Goal: Task Accomplishment & Management: Complete application form

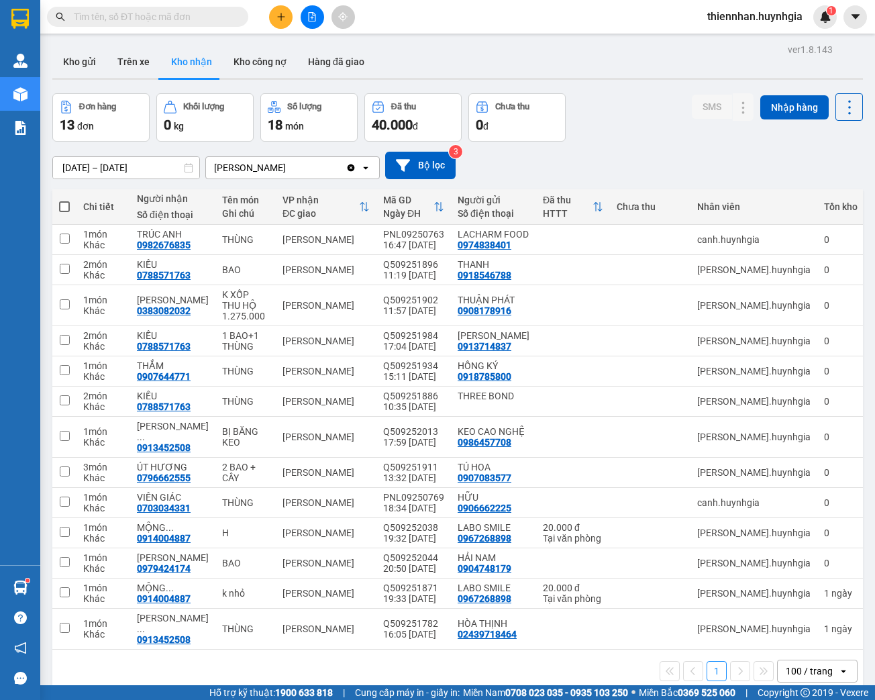
click at [105, 16] on input "text" at bounding box center [153, 16] width 158 height 15
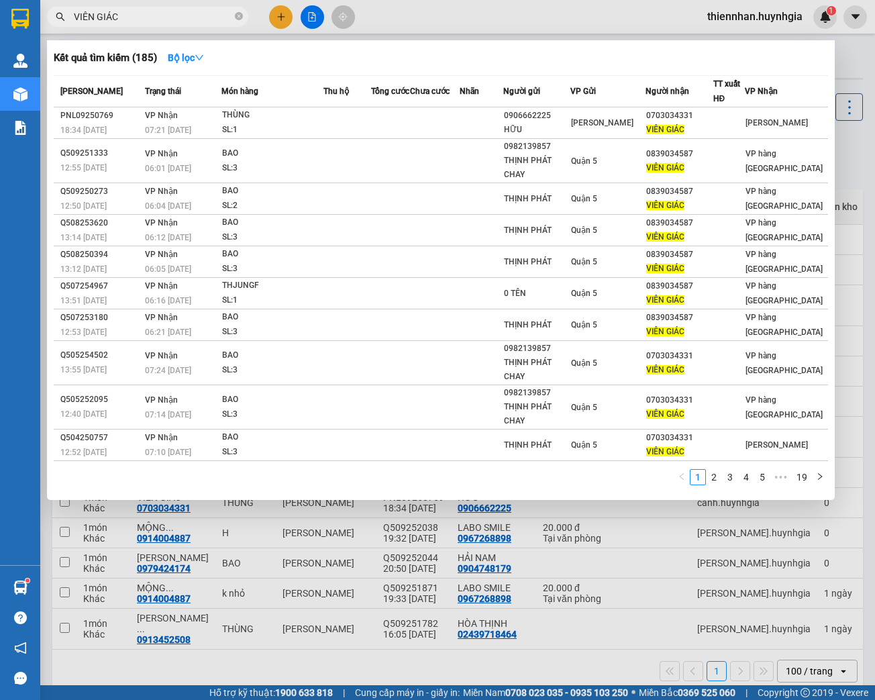
type input "VIÊN GIÁC"
click at [284, 18] on div at bounding box center [437, 350] width 875 height 700
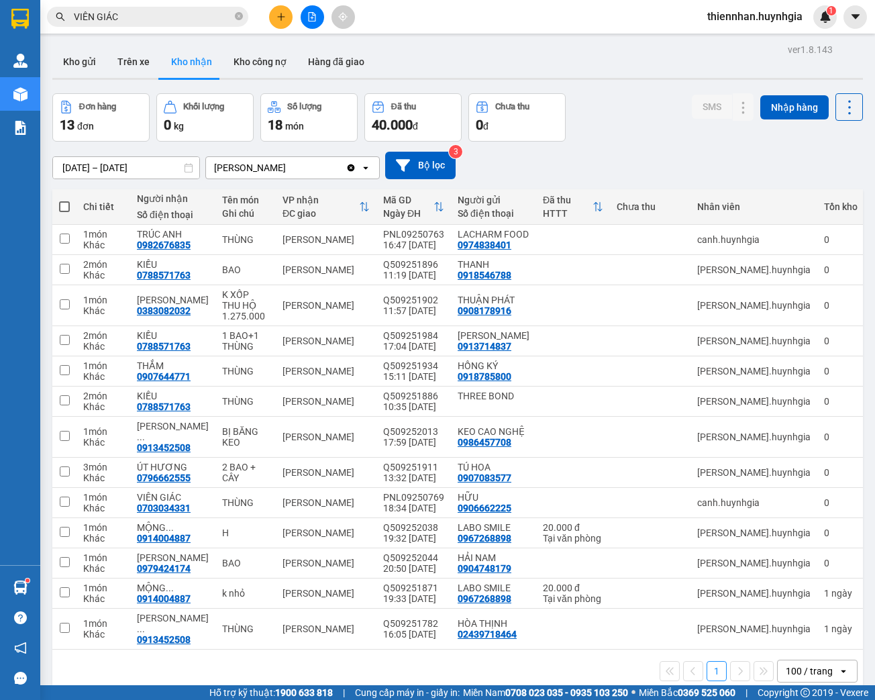
click at [272, 21] on button at bounding box center [280, 16] width 23 height 23
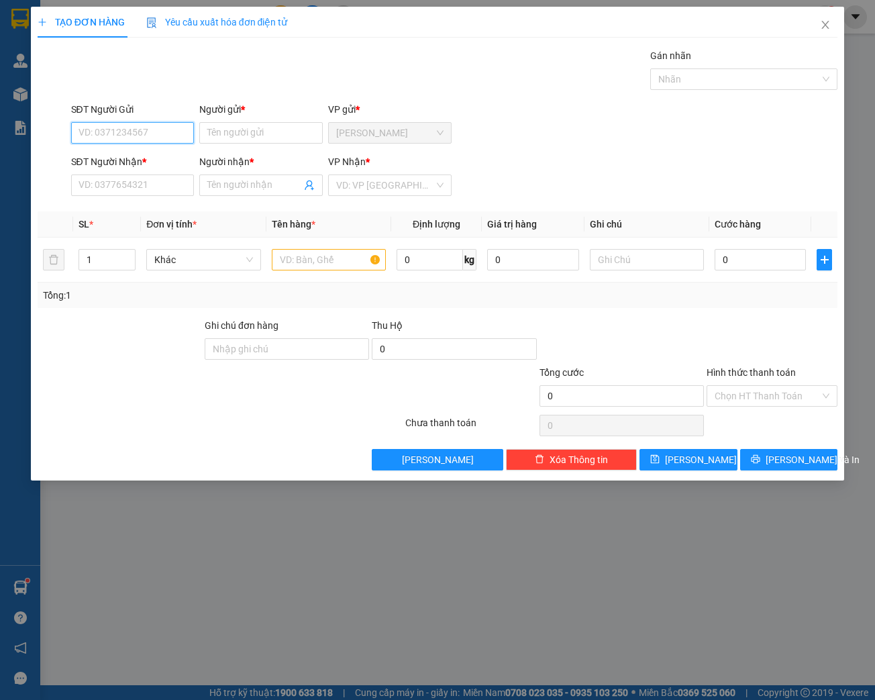
click at [105, 131] on input "SĐT Người Gửi" at bounding box center [132, 132] width 123 height 21
paste input "0974995243"
type input "0974995243"
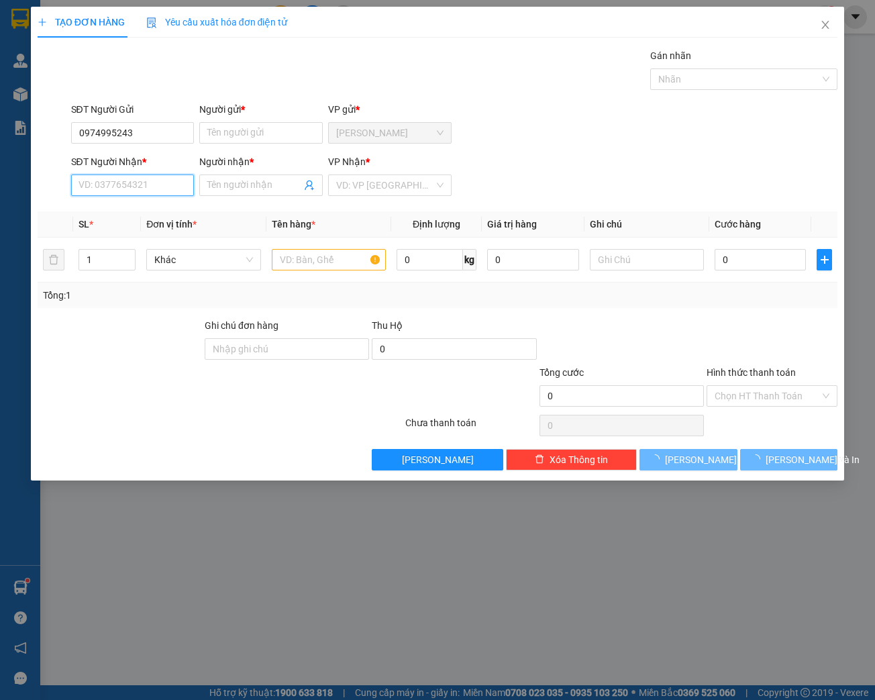
click at [162, 177] on input "SĐT Người Nhận *" at bounding box center [132, 184] width 123 height 21
paste input "0974995243"
type input "0974995243"
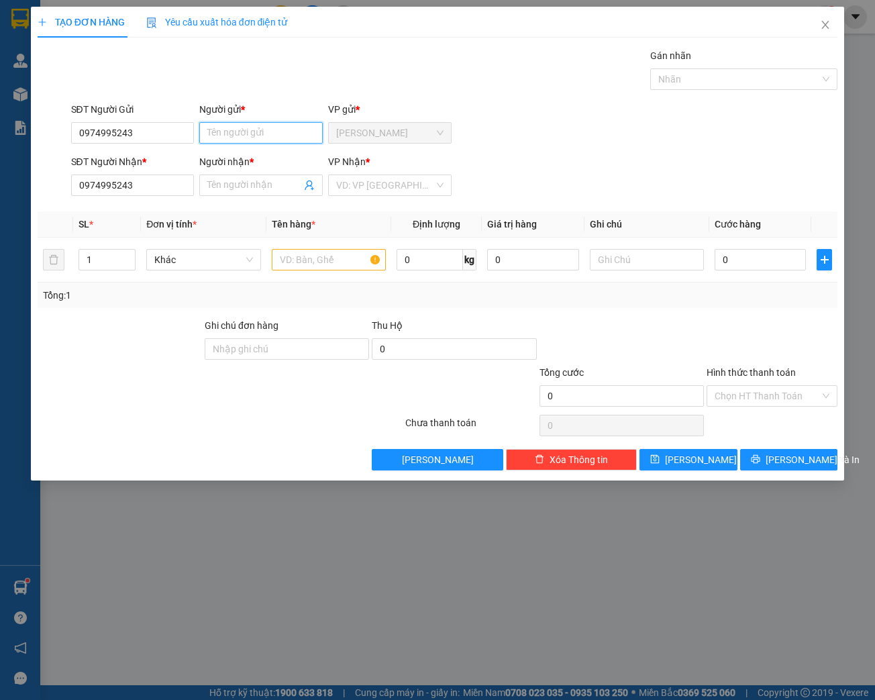
drag, startPoint x: 250, startPoint y: 129, endPoint x: 272, endPoint y: 124, distance: 22.6
click at [253, 129] on input "Người gửi *" at bounding box center [260, 132] width 123 height 21
click at [132, 133] on input "0974995243" at bounding box center [132, 132] width 123 height 21
click at [160, 134] on input "0974995243" at bounding box center [132, 132] width 123 height 21
click at [248, 132] on input "Người gửi *" at bounding box center [260, 132] width 123 height 21
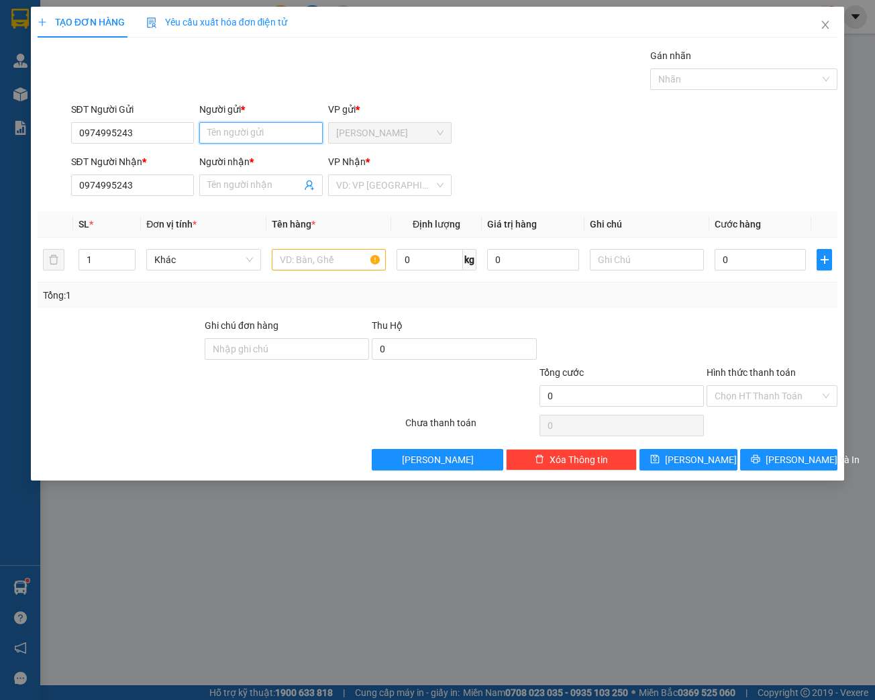
click at [258, 140] on input "Người gửi *" at bounding box center [260, 132] width 123 height 21
paste input "[PERSON_NAME]"
type input "[PERSON_NAME]"
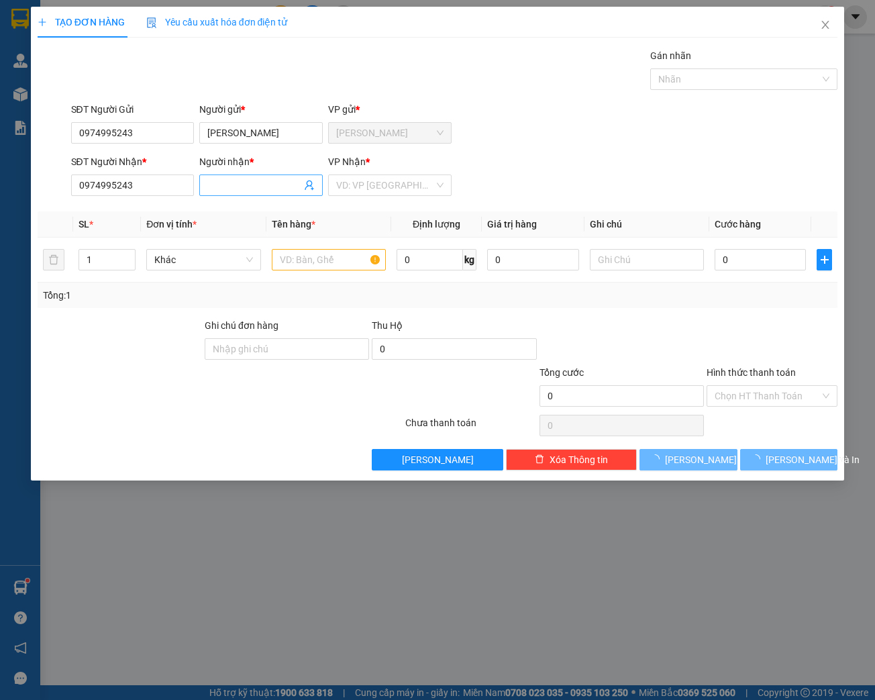
click at [262, 182] on input "Người nhận *" at bounding box center [254, 185] width 94 height 15
paste input "[PERSON_NAME]"
type input "[PERSON_NAME]"
click at [299, 255] on input "text" at bounding box center [329, 259] width 114 height 21
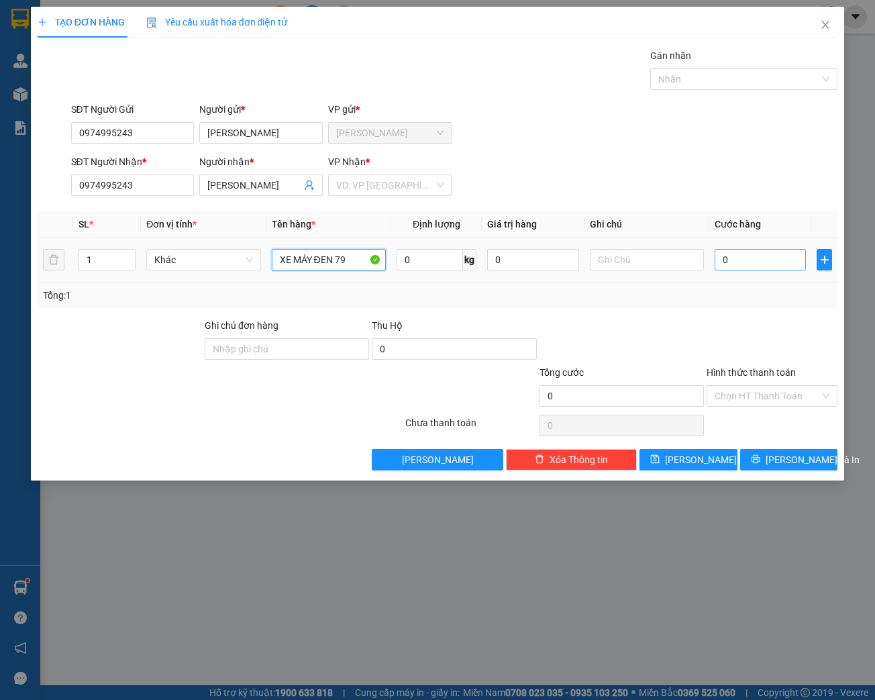
type input "XE MÁY ĐEN 79"
click at [738, 264] on input "0" at bounding box center [760, 259] width 91 height 21
type input "3"
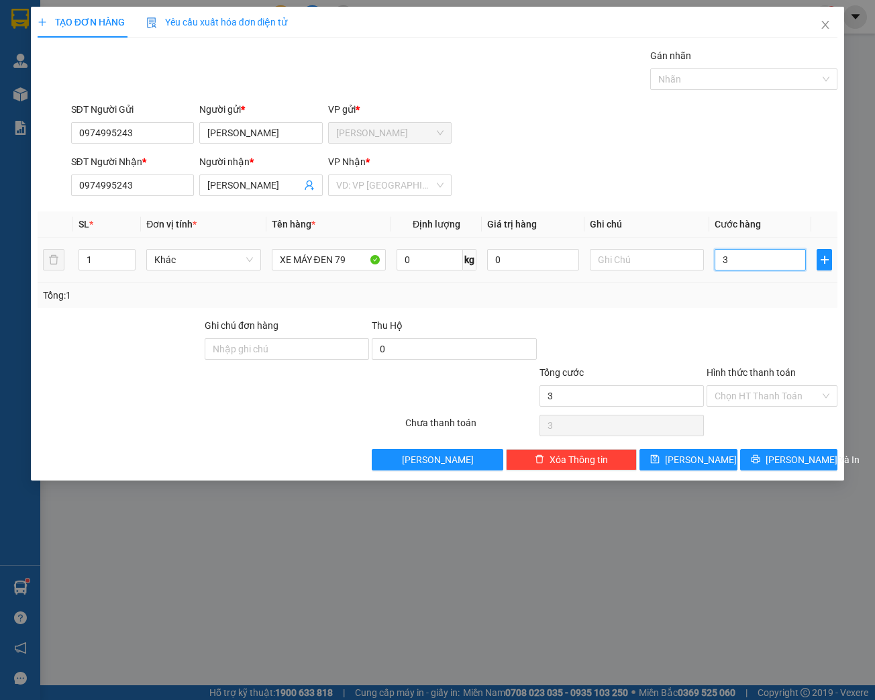
type input "30"
type input "300"
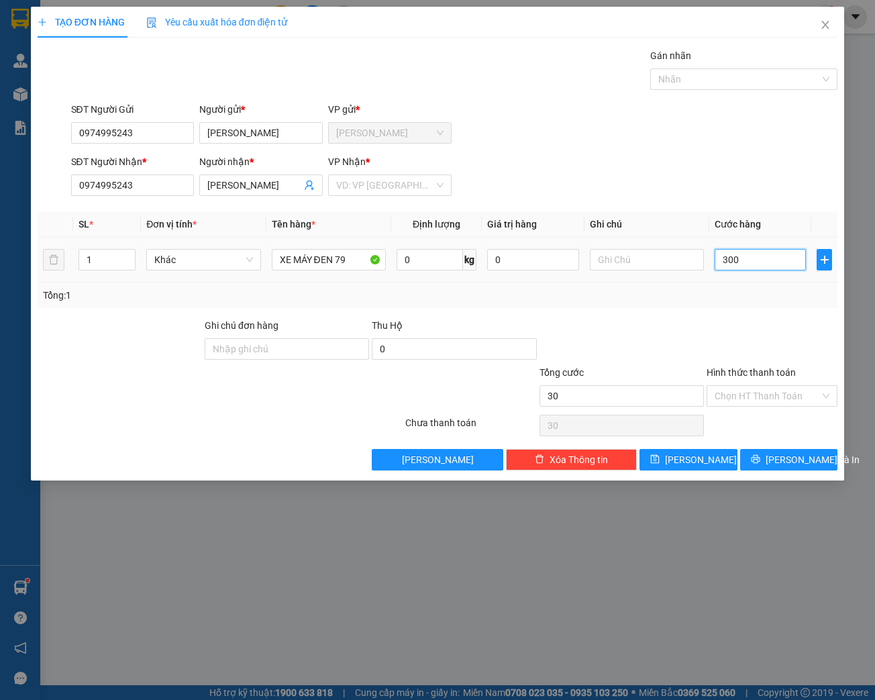
type input "300"
type input "3.000"
type input "30.000"
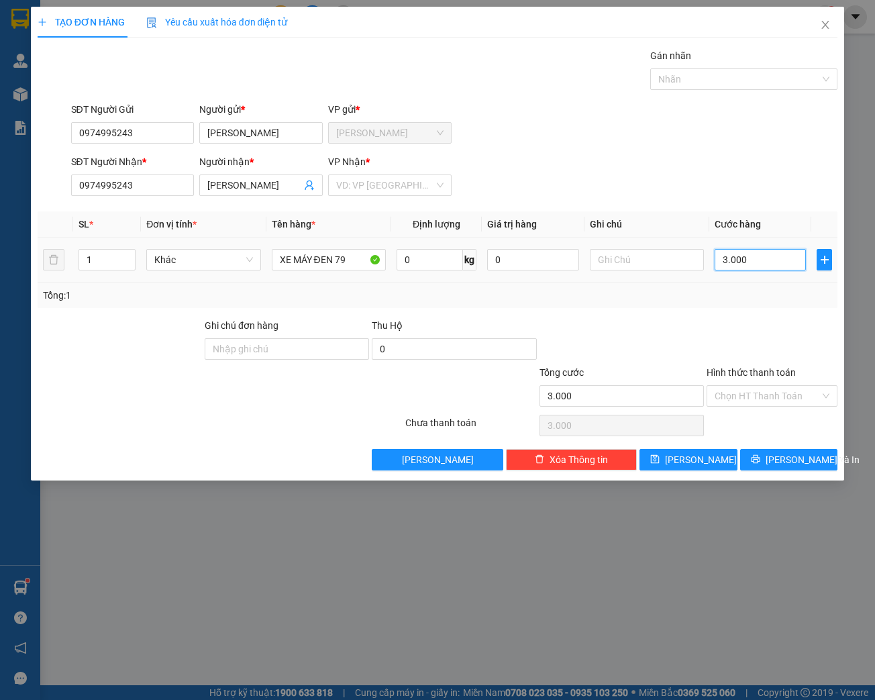
type input "30.000"
type input "300.000"
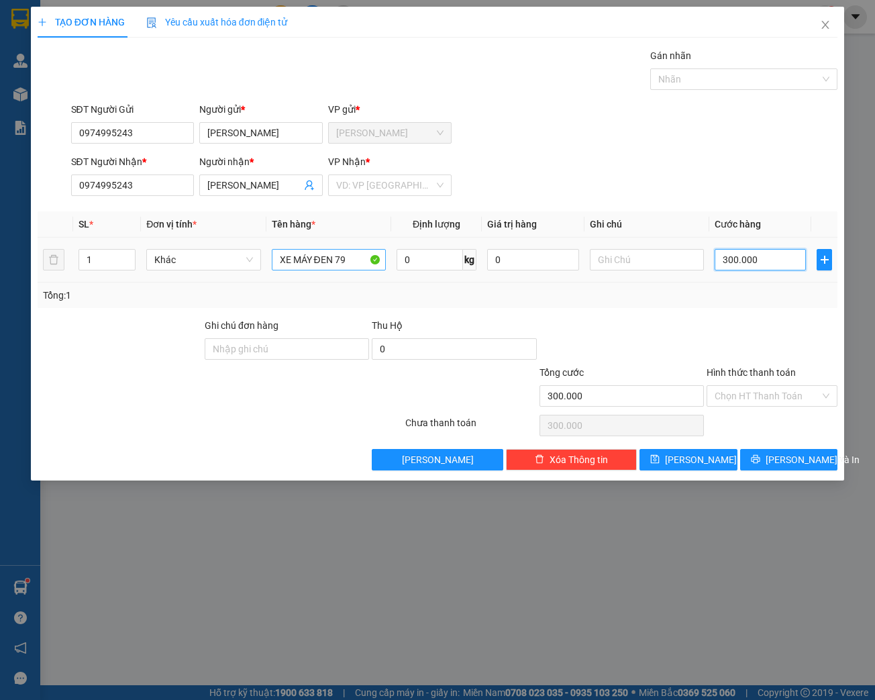
type input "300.000"
drag, startPoint x: 345, startPoint y: 264, endPoint x: 357, endPoint y: 262, distance: 12.4
click at [346, 264] on input "XE MÁY ĐEN 79" at bounding box center [329, 259] width 114 height 21
click at [352, 259] on input "XE MÁY ĐEN 79D1 54952" at bounding box center [329, 259] width 114 height 21
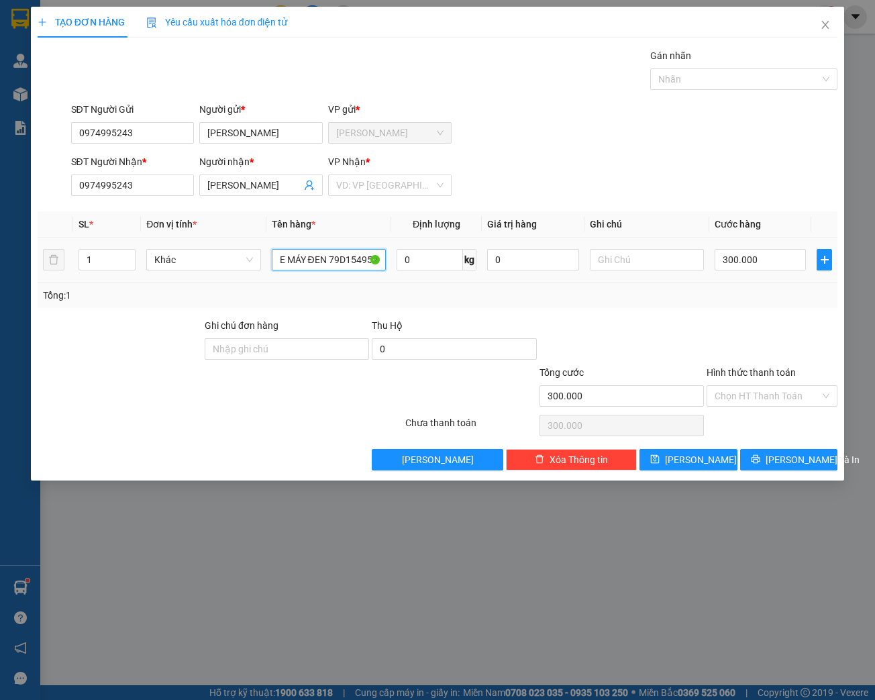
scroll to position [0, 4]
click at [274, 257] on input "XE MÁY ĐEN 79D1-54952" at bounding box center [329, 259] width 114 height 21
type input "XE MÁY ĐEN 79D1-54952"
click at [658, 261] on input "text" at bounding box center [647, 259] width 114 height 21
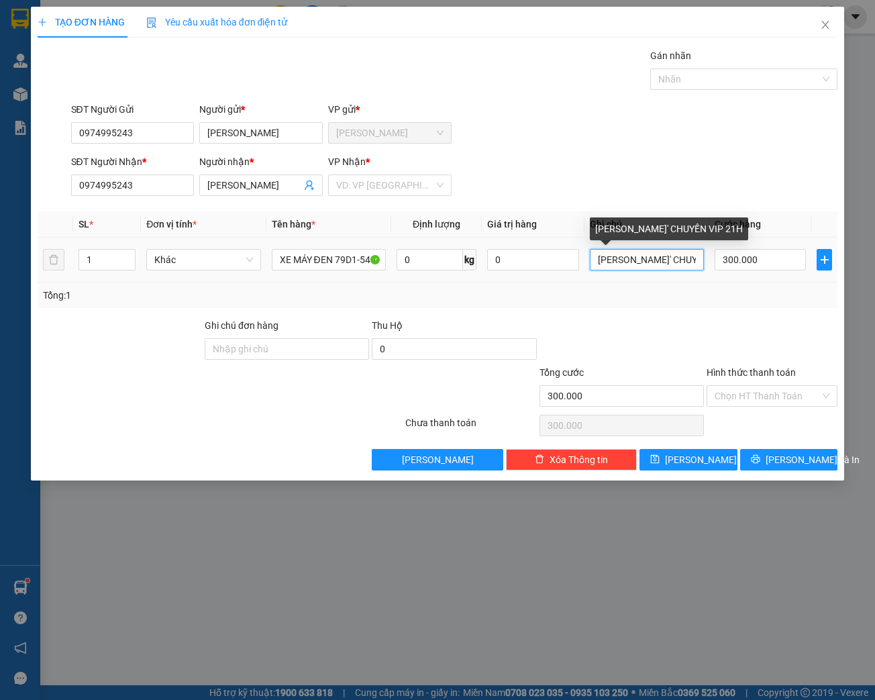
click at [633, 258] on input "[PERSON_NAME]' CHUYẾN VIP 21H" at bounding box center [647, 259] width 114 height 21
drag, startPoint x: 599, startPoint y: 260, endPoint x: 805, endPoint y: 260, distance: 206.7
click at [805, 260] on tr "1 Khác XE MÁY ĐEN 79D1-54952 0 kg 0 THEO K' AB7 CHUYẾN VIP 21H 300.000" at bounding box center [438, 260] width 801 height 45
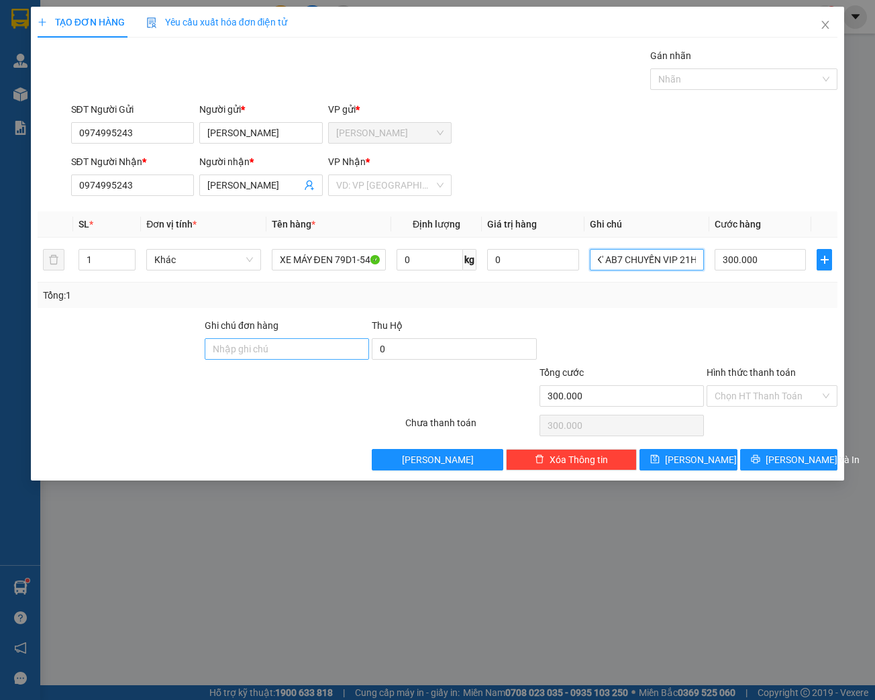
type input "THEO K' AB7 CHUYẾN VIP 21H"
click at [323, 348] on input "Ghi chú đơn hàng" at bounding box center [287, 348] width 164 height 21
paste input "THEO K' AB7 CHUYẾN VIP 21H"
type input "THEO K' AB7 CHUYẾN VIP 21H"
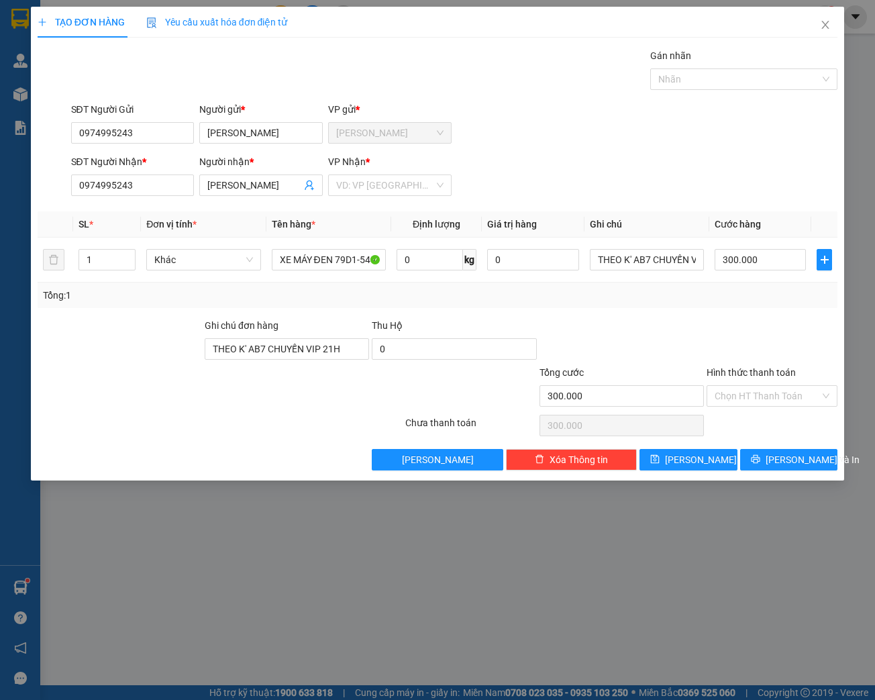
click at [372, 325] on span "Thu Hộ" at bounding box center [387, 325] width 31 height 11
click at [416, 185] on input "search" at bounding box center [385, 185] width 98 height 20
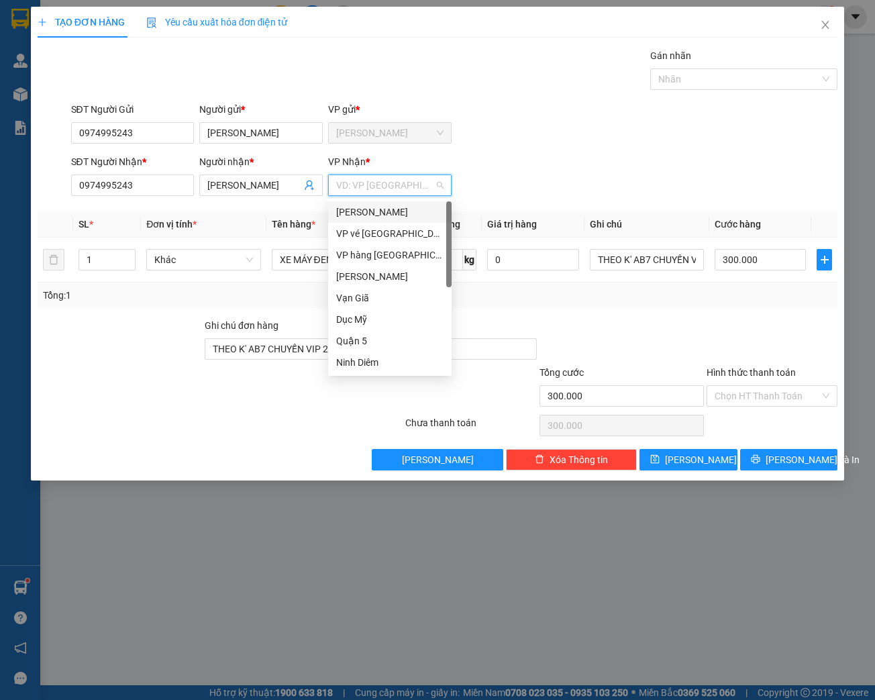
click at [415, 217] on div "[PERSON_NAME]" at bounding box center [389, 212] width 107 height 15
drag, startPoint x: 400, startPoint y: 214, endPoint x: 521, endPoint y: 207, distance: 121.0
click at [400, 212] on div "[PERSON_NAME]" at bounding box center [389, 212] width 107 height 15
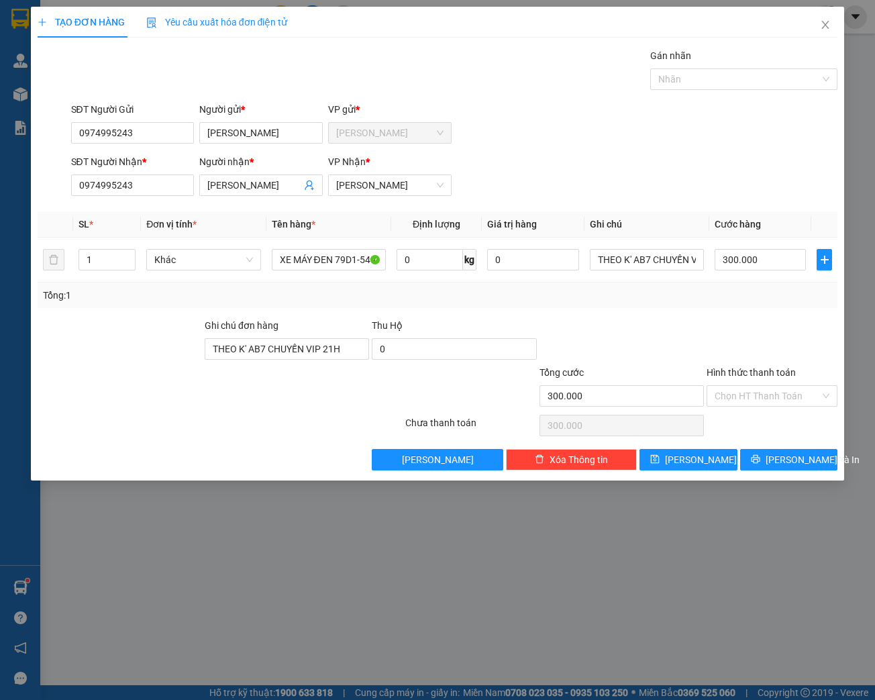
click at [666, 172] on div "SĐT Người Nhận * 0974995243 Người nhận * [PERSON_NAME] VP Nhận * [PERSON_NAME]" at bounding box center [454, 177] width 772 height 47
click at [775, 388] on input "Hình thức thanh toán" at bounding box center [767, 396] width 105 height 20
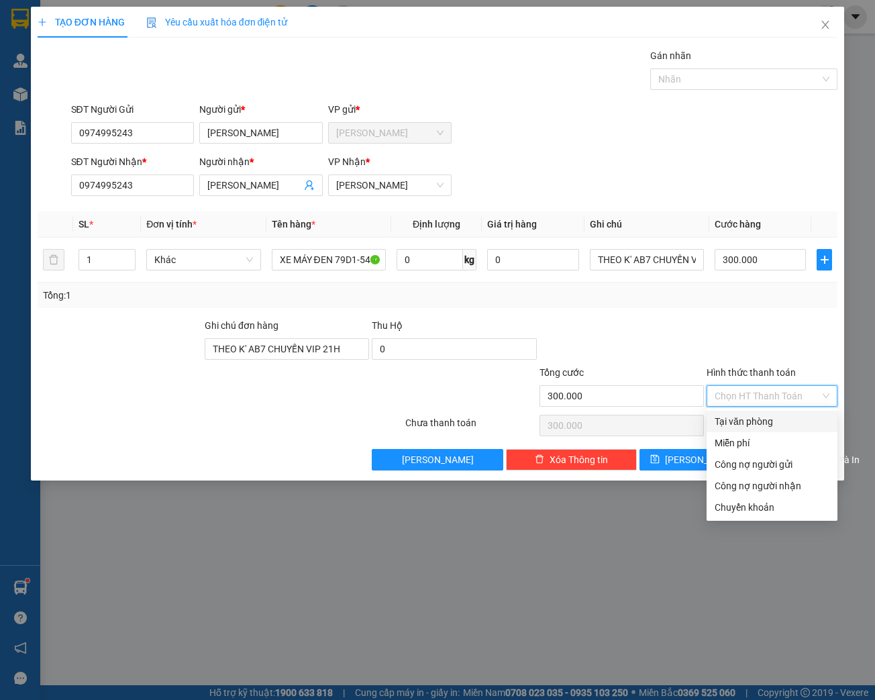
click at [776, 413] on div "Tại văn phòng" at bounding box center [772, 421] width 131 height 21
type input "0"
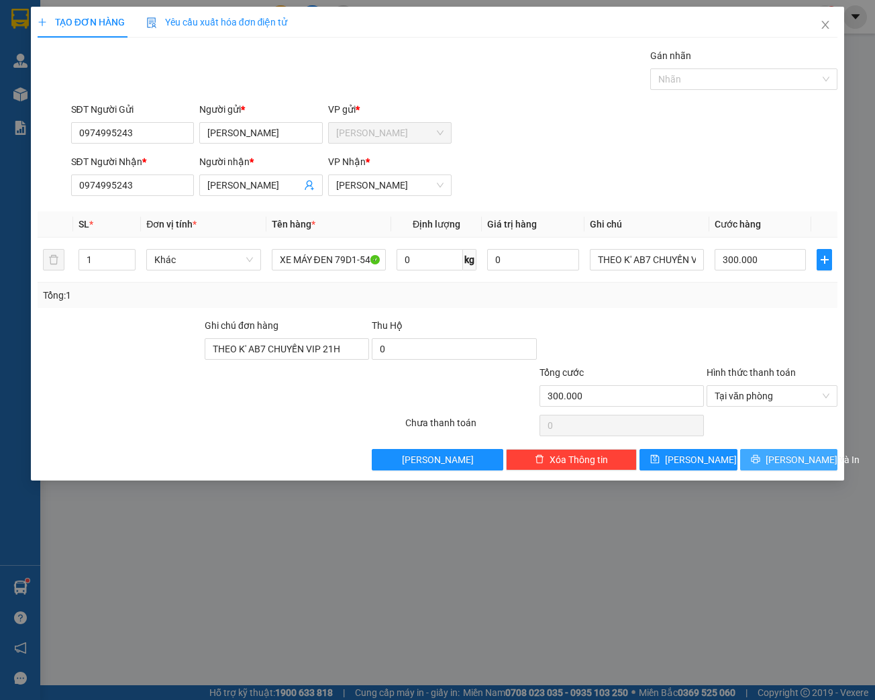
click at [782, 456] on span "[PERSON_NAME] và In" at bounding box center [813, 459] width 94 height 15
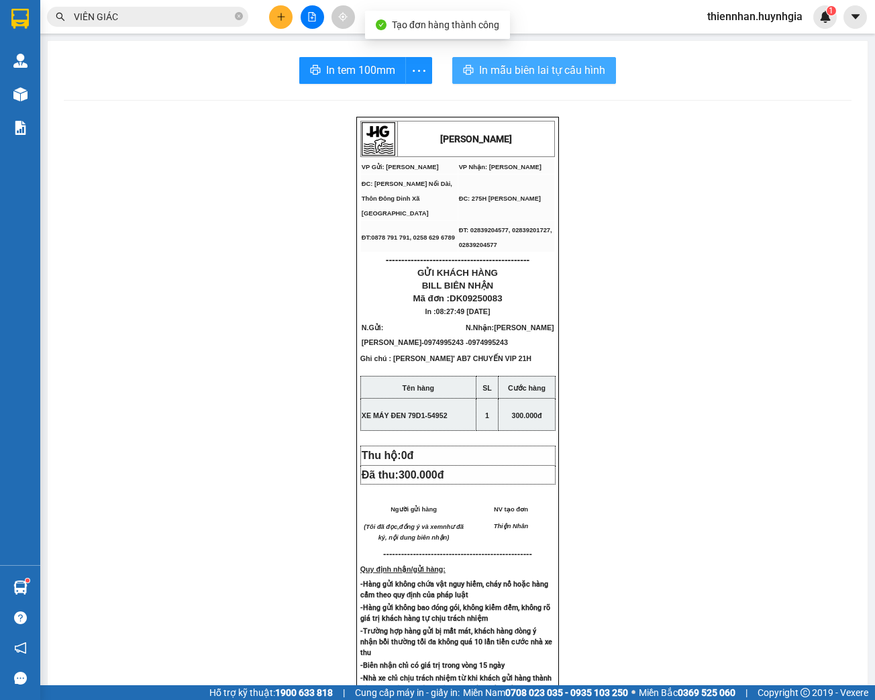
click at [529, 70] on span "In mẫu biên lai tự cấu hình" at bounding box center [542, 70] width 126 height 17
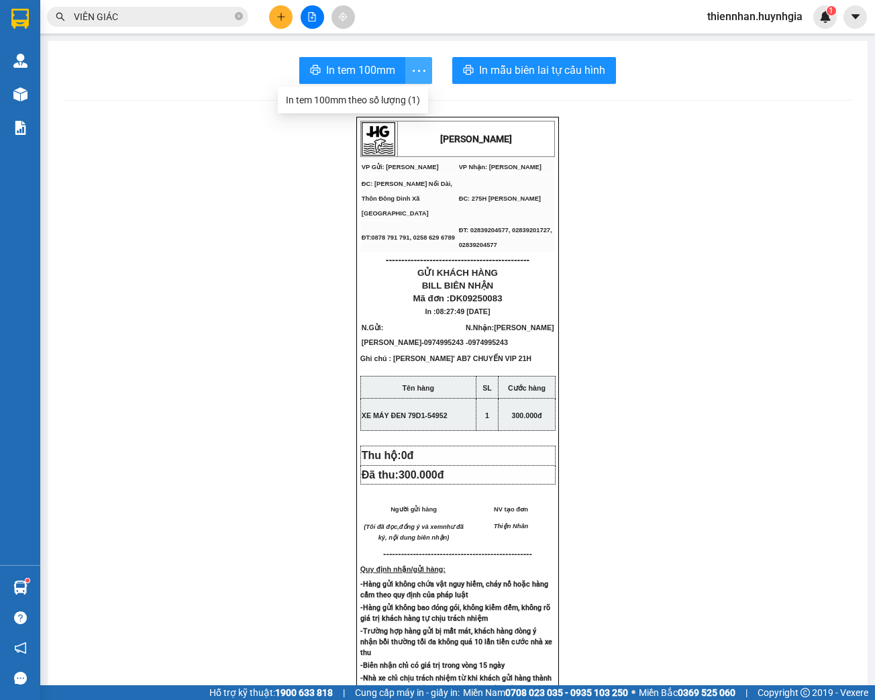
click at [419, 79] on button "button" at bounding box center [418, 70] width 27 height 27
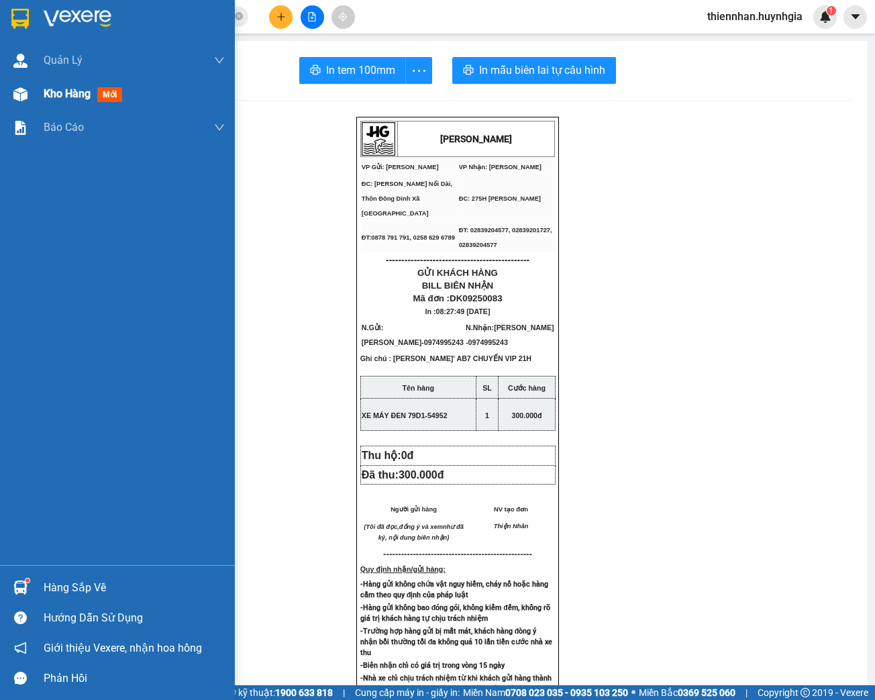
click at [45, 94] on span "Kho hàng" at bounding box center [67, 93] width 47 height 13
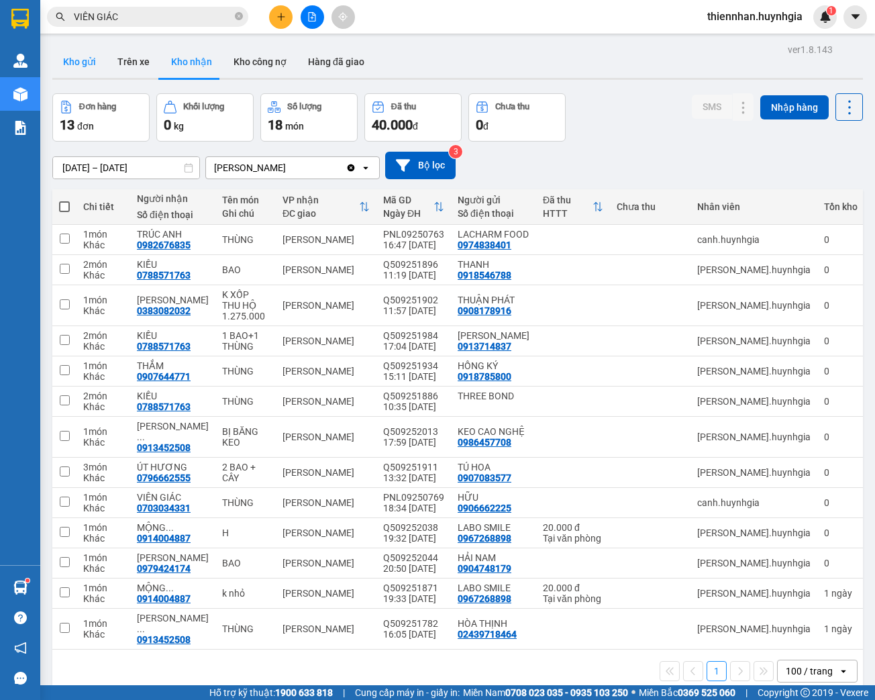
click at [91, 68] on button "Kho gửi" at bounding box center [79, 62] width 54 height 32
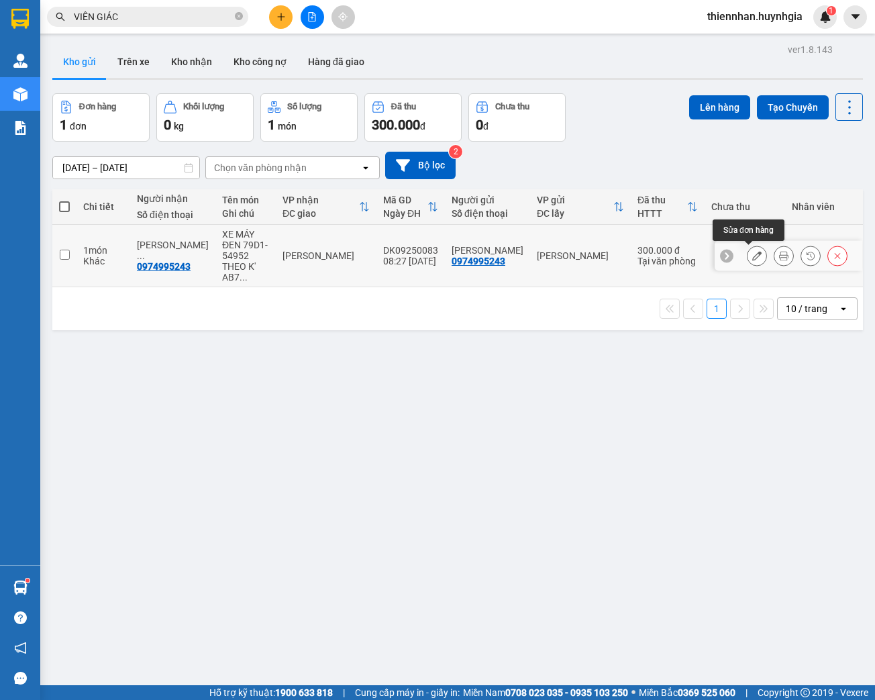
click at [752, 254] on icon at bounding box center [756, 255] width 9 height 9
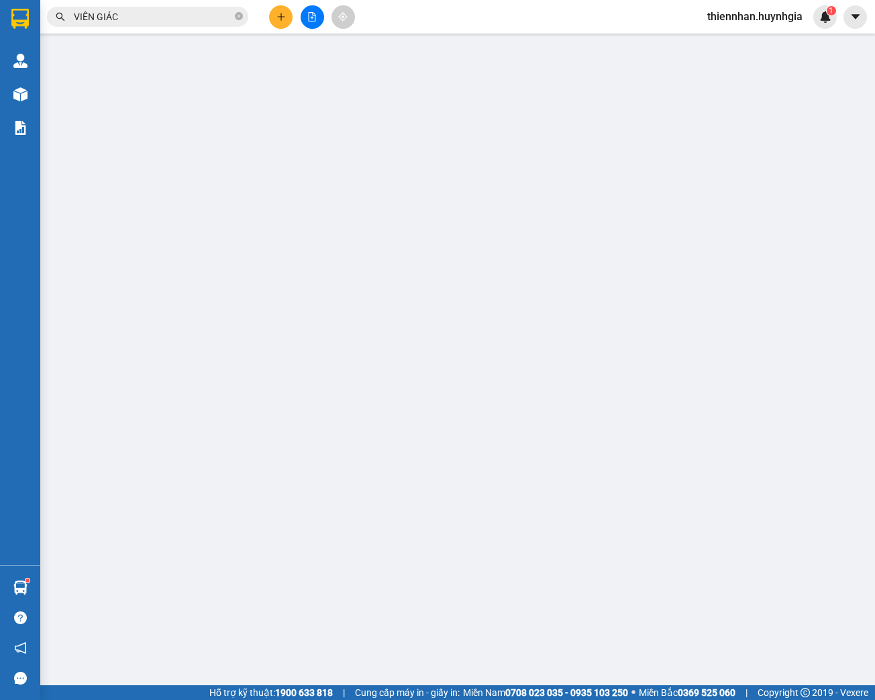
type input "0974995243"
type input "[PERSON_NAME]"
type input "0974995243"
type input "[PERSON_NAME]"
type input "THEO K' AB7 CHUYẾN VIP 21H"
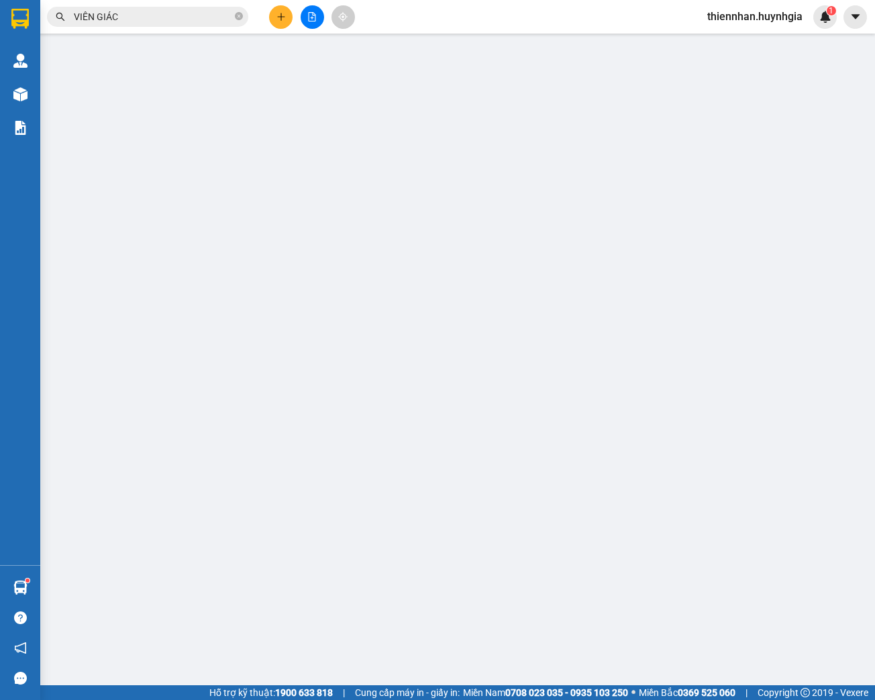
type input "300.000"
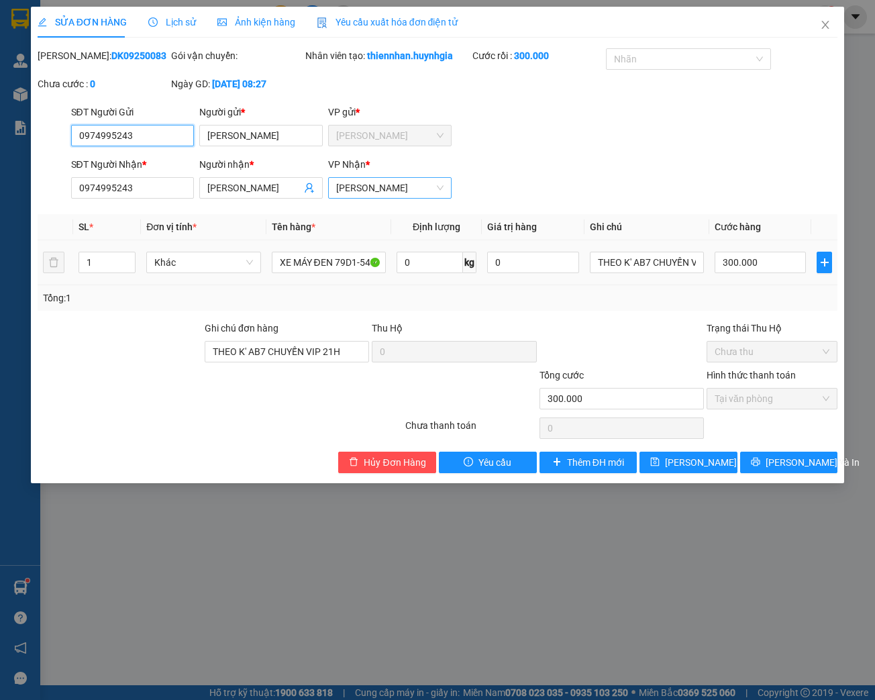
click at [382, 198] on span "[PERSON_NAME]" at bounding box center [389, 188] width 107 height 20
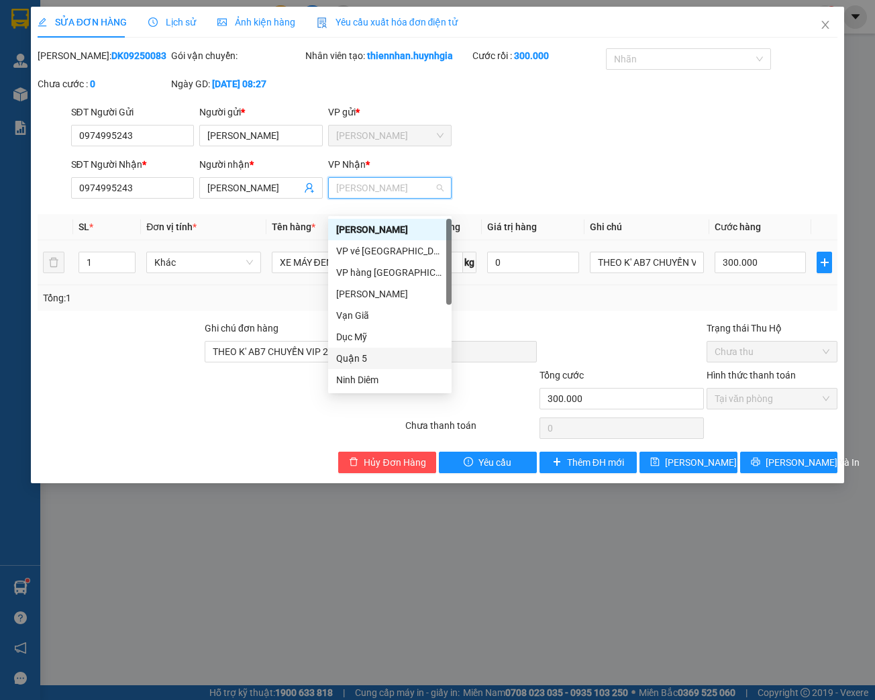
click at [384, 354] on div "Quận 5" at bounding box center [389, 358] width 107 height 15
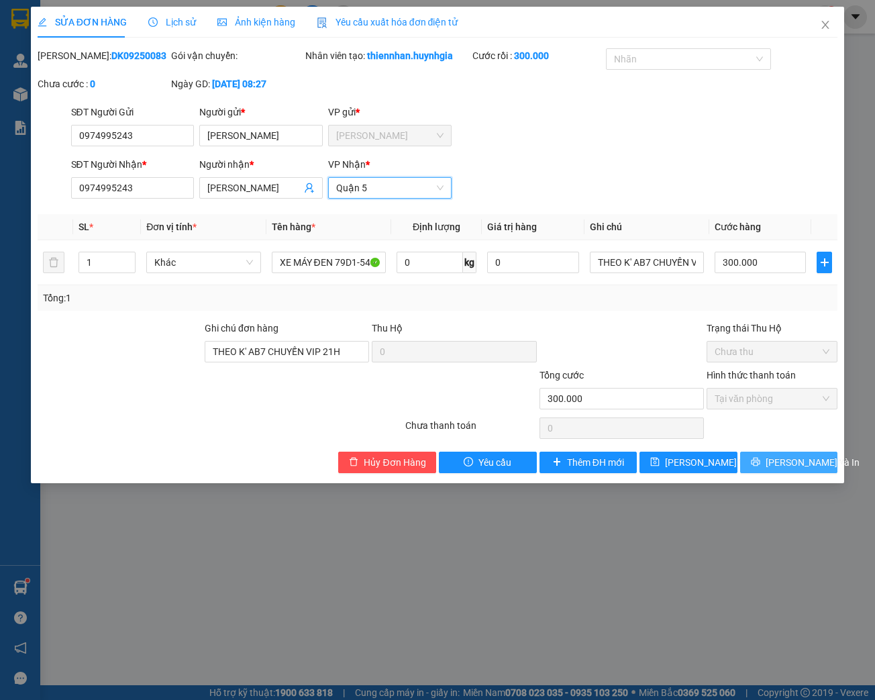
click at [774, 473] on button "[PERSON_NAME] và In" at bounding box center [789, 462] width 98 height 21
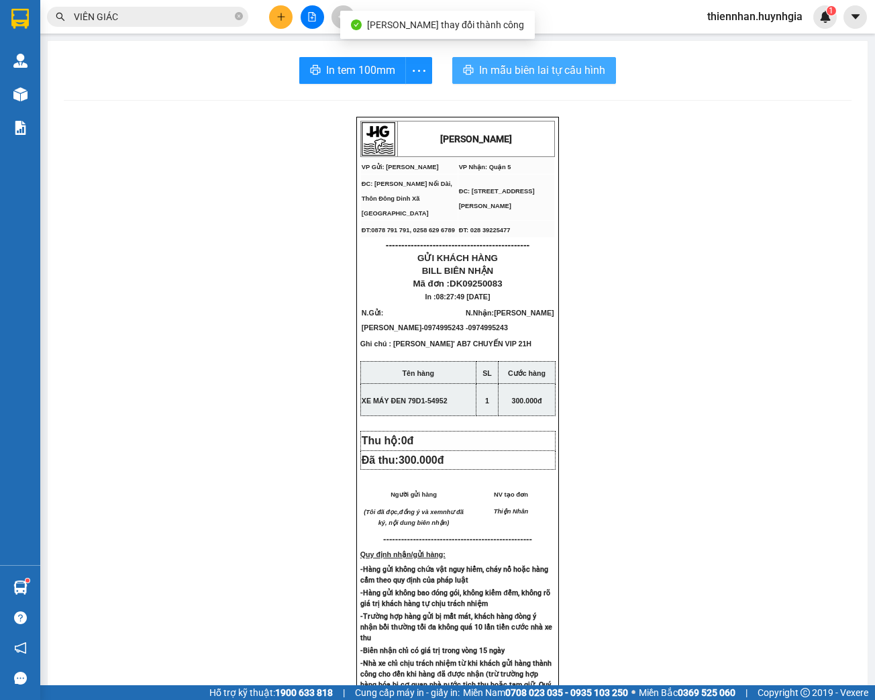
click at [509, 67] on span "In mẫu biên lai tự cấu hình" at bounding box center [542, 70] width 126 height 17
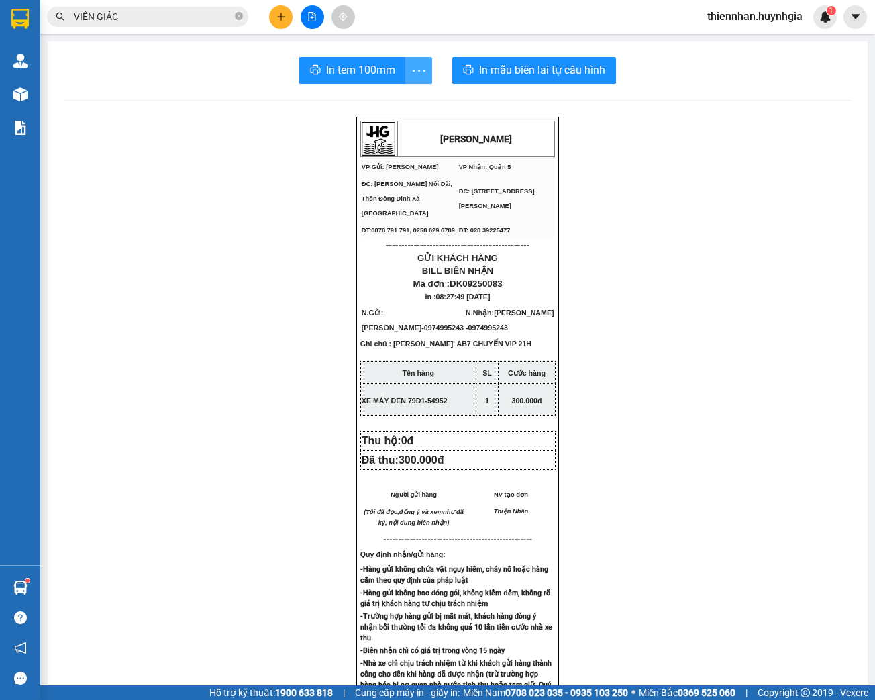
click at [413, 83] on button "button" at bounding box center [418, 70] width 27 height 27
click at [405, 100] on div "In tem 100mm theo số lượng (1)" at bounding box center [353, 100] width 134 height 15
click at [284, 10] on button at bounding box center [280, 16] width 23 height 23
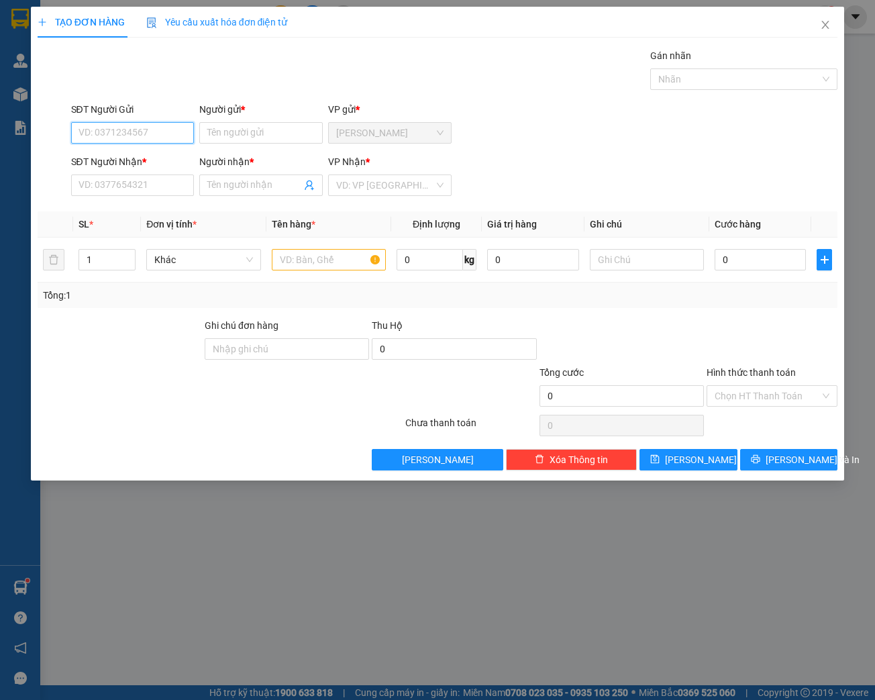
click at [105, 125] on input "SĐT Người Gửi" at bounding box center [132, 132] width 123 height 21
paste input "0909770360"
type input "0909770360"
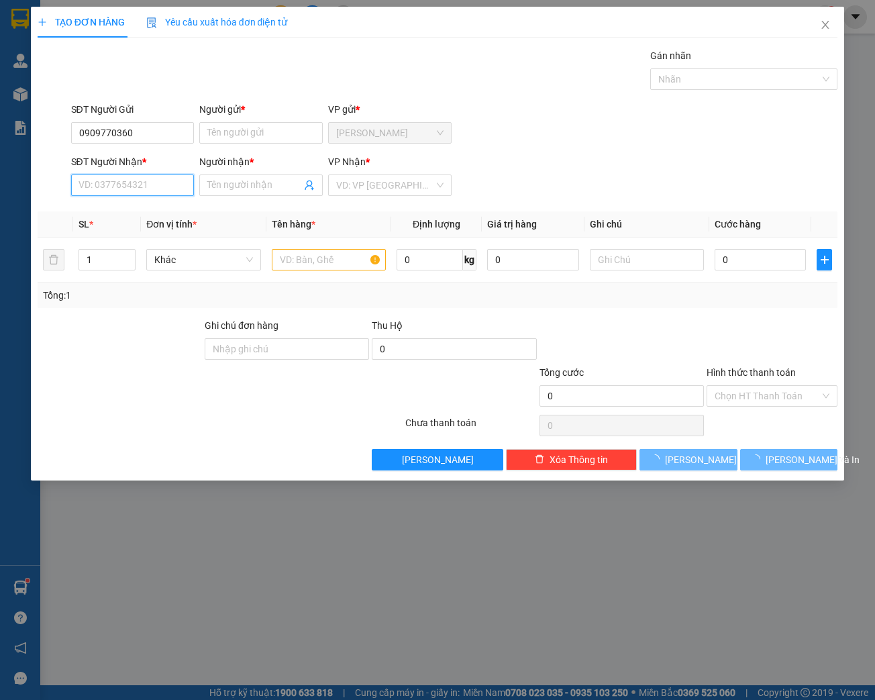
click at [103, 184] on input "SĐT Người Nhận *" at bounding box center [132, 184] width 123 height 21
paste input "0909770360"
type input "0909770360"
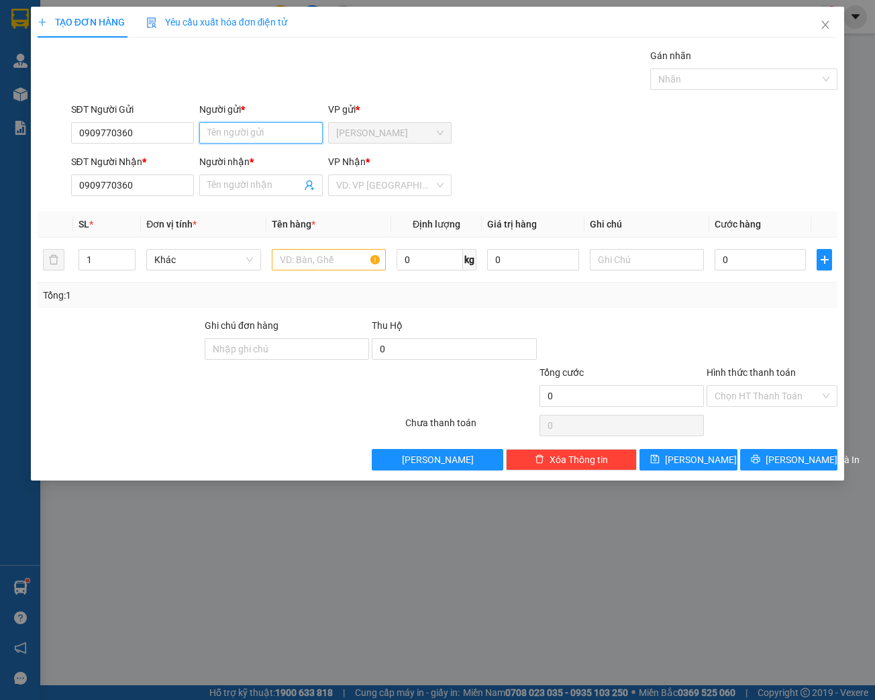
click at [252, 133] on input "Người gửi *" at bounding box center [260, 132] width 123 height 21
click at [246, 132] on input "Người gửi *" at bounding box center [260, 132] width 123 height 21
click at [245, 130] on input "Người gửi *" at bounding box center [260, 132] width 123 height 21
click at [346, 266] on input "text" at bounding box center [329, 259] width 114 height 21
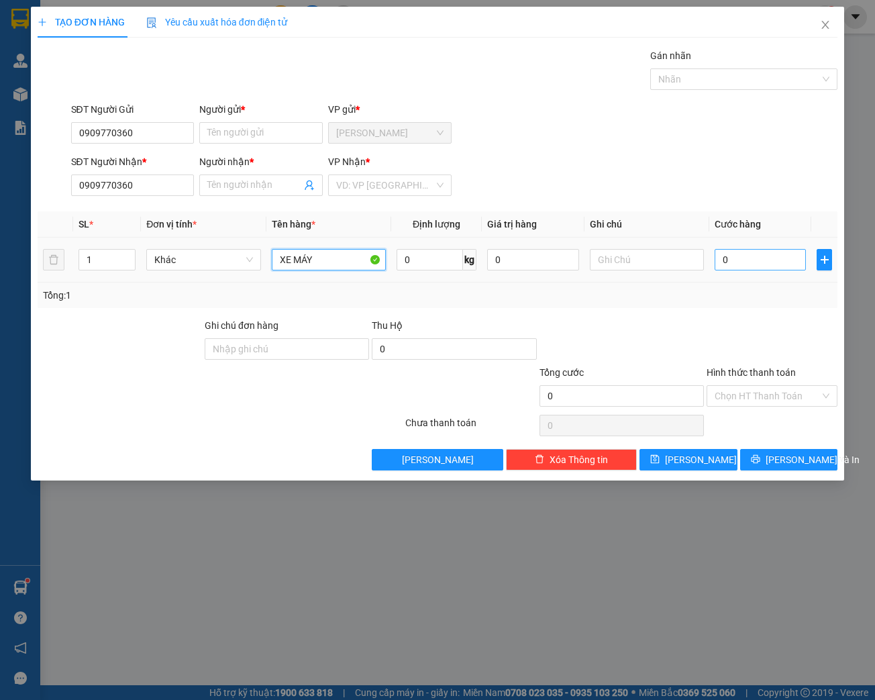
type input "XE MÁY"
click at [784, 260] on input "0" at bounding box center [760, 259] width 91 height 21
type input "3"
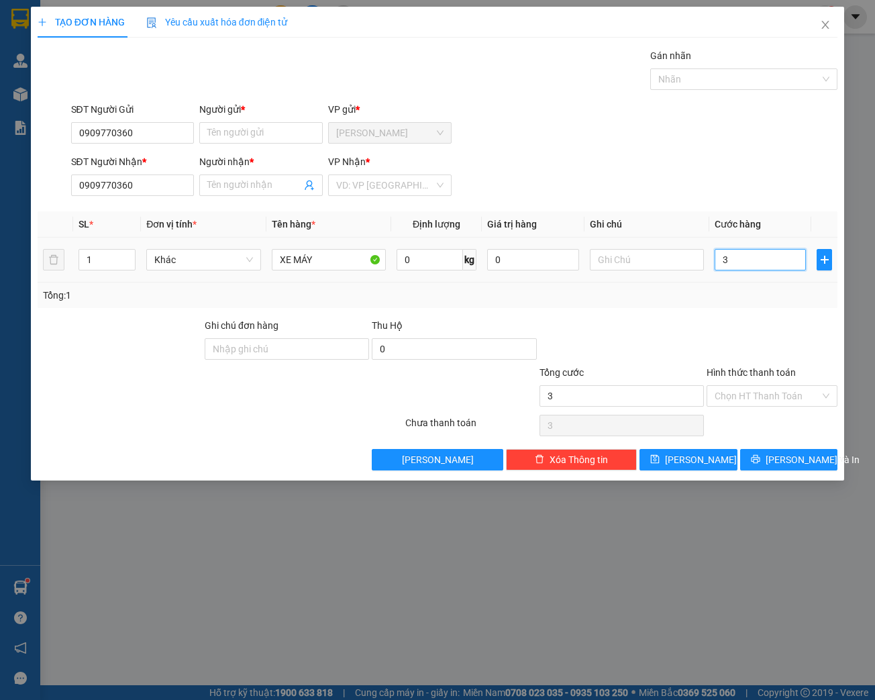
type input "30"
type input "300"
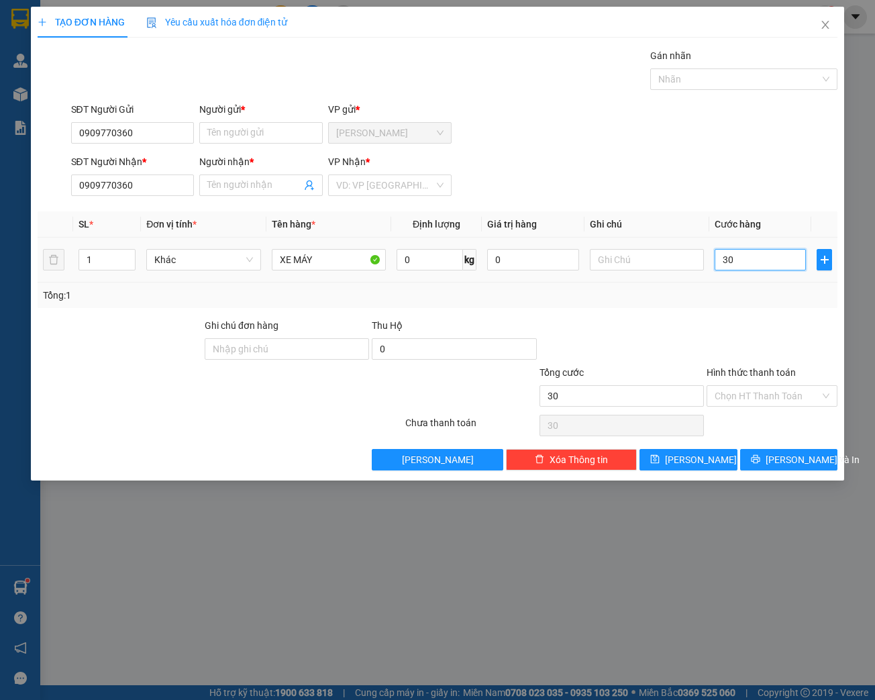
type input "300"
type input "3.000"
type input "30.000"
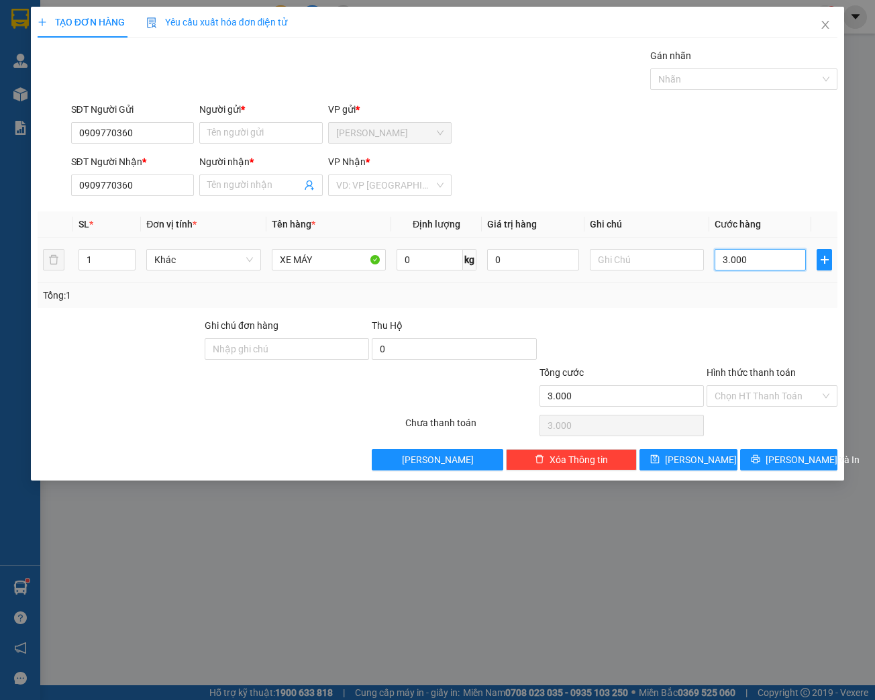
type input "30.000"
type input "300.000"
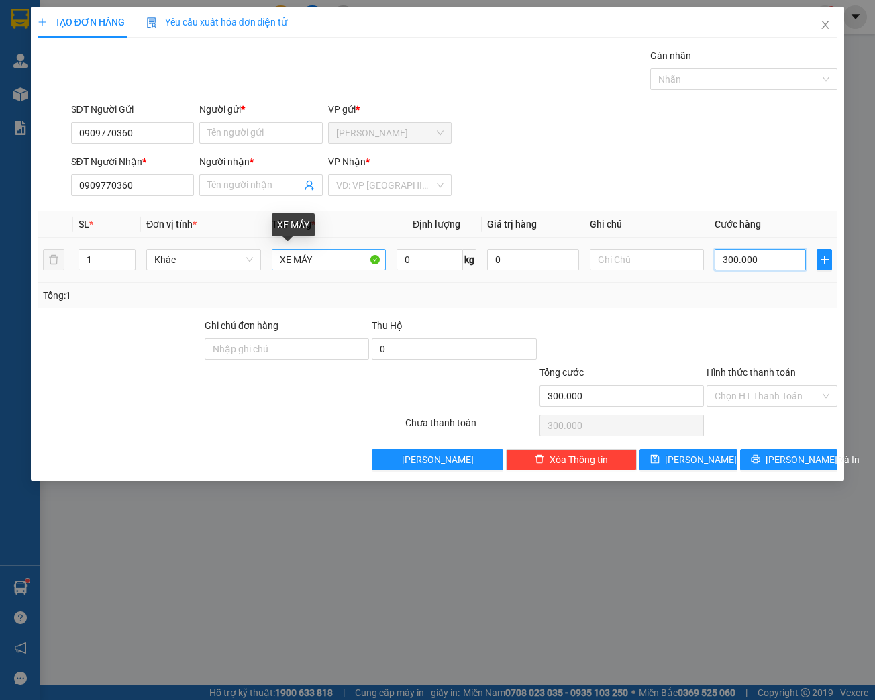
type input "300.000"
click at [321, 258] on input "XE MÁY" at bounding box center [329, 259] width 114 height 21
type input "XE MÁY 79AA - 19120"
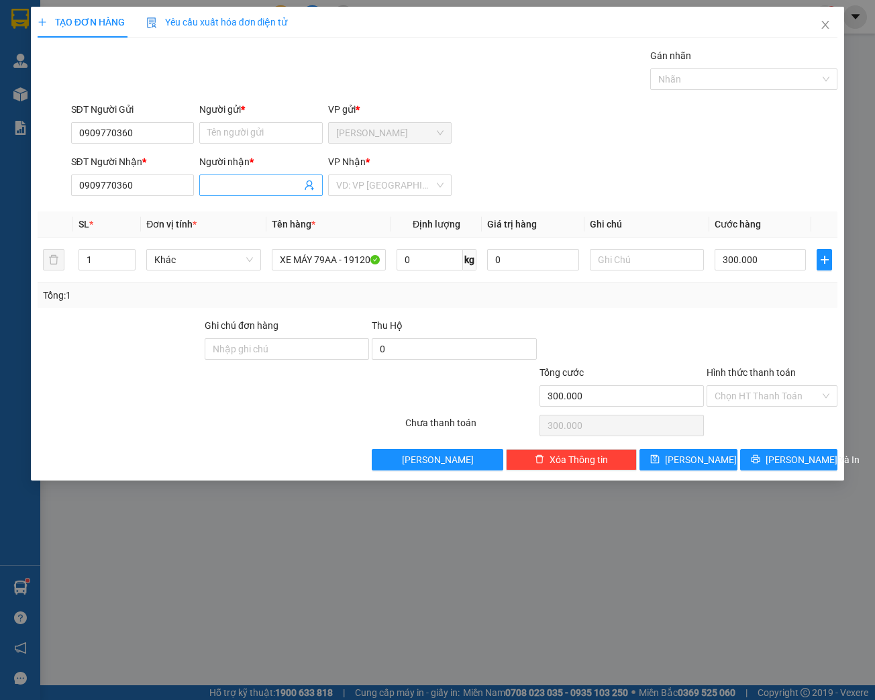
click at [236, 186] on input "Người nhận *" at bounding box center [254, 185] width 94 height 15
click at [245, 119] on div "Người gửi *" at bounding box center [260, 112] width 123 height 20
click at [247, 124] on input "Người gửi *" at bounding box center [260, 132] width 123 height 21
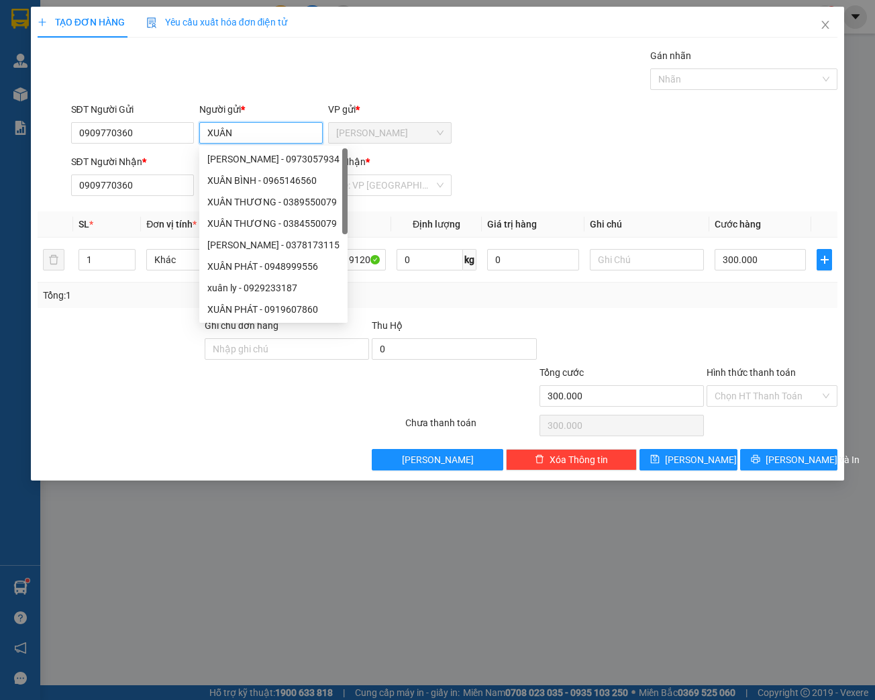
type input "XUÂN"
click at [663, 171] on div "SĐT Người Nhận * 0909770360 Người nhận * Tên người nhận VP Nhận * VD: VP [GEOGR…" at bounding box center [454, 177] width 772 height 47
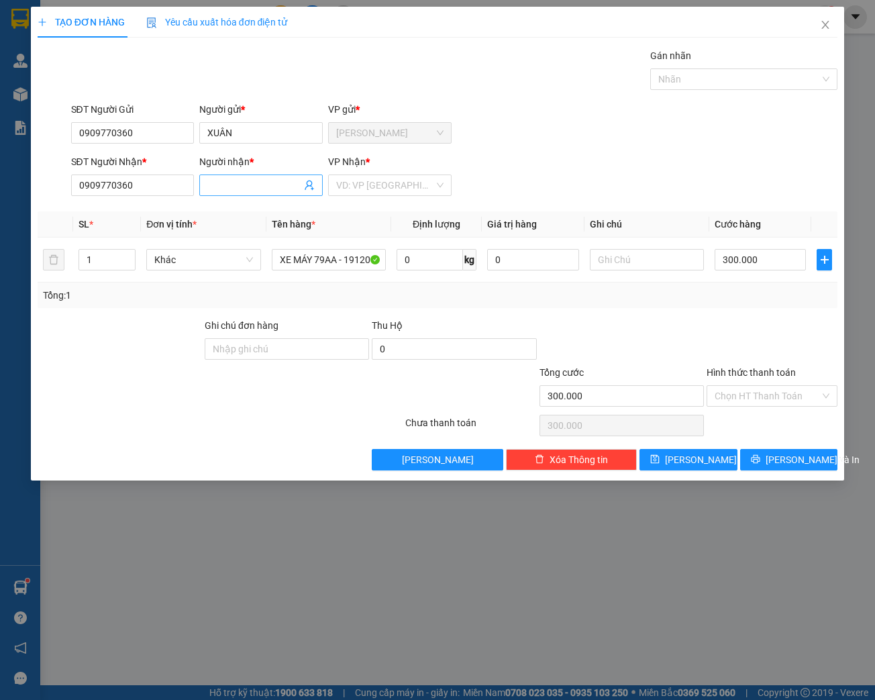
click at [225, 184] on input "Người nhận *" at bounding box center [254, 185] width 94 height 15
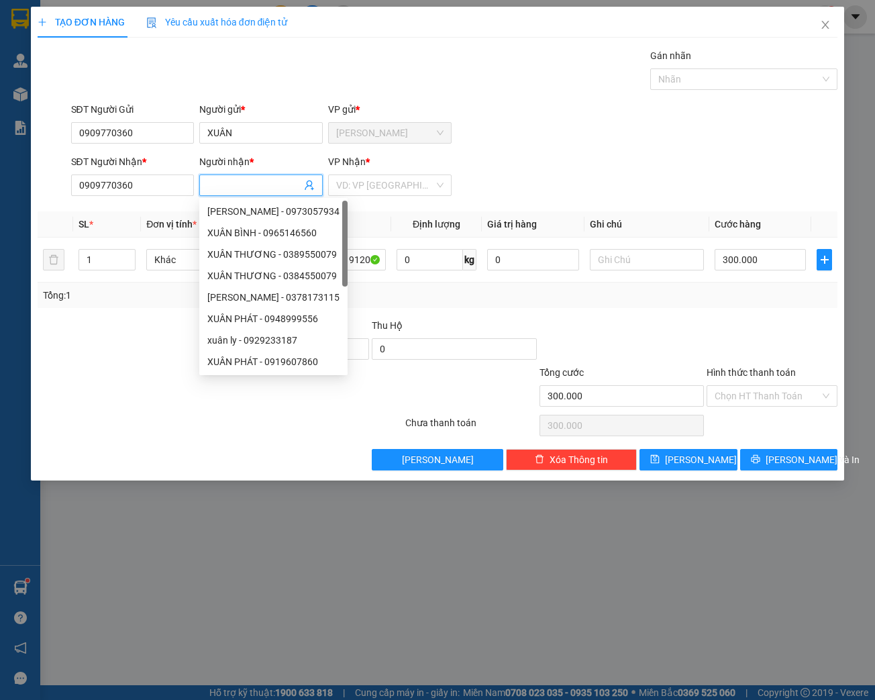
type input "C"
type input "XUÂN"
click at [640, 134] on div "SĐT Người Gửi 0909770360 Người gửi * XUÂN VP gửi * [PERSON_NAME]" at bounding box center [454, 125] width 772 height 47
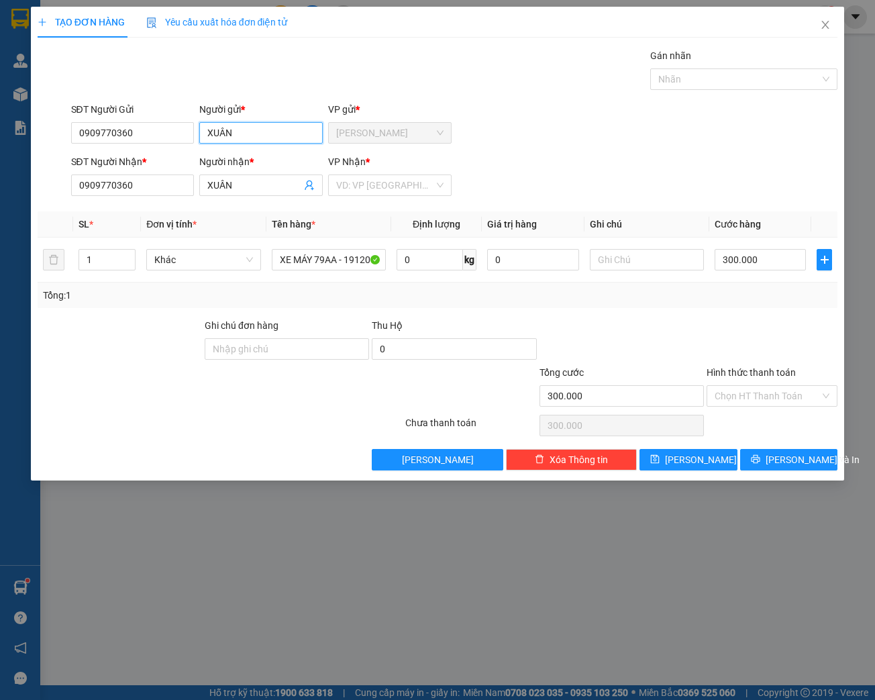
click at [204, 132] on input "XUÂN" at bounding box center [260, 132] width 123 height 21
type input "TRUNG XUÂN"
click at [770, 131] on div "SĐT Người Gửi 0909770360 Người gửi * TRUNG XUÂN TRUNG XUÂN VP gửi * [PERSON_NAM…" at bounding box center [454, 125] width 772 height 47
click at [207, 186] on input "XUÂN" at bounding box center [254, 185] width 94 height 15
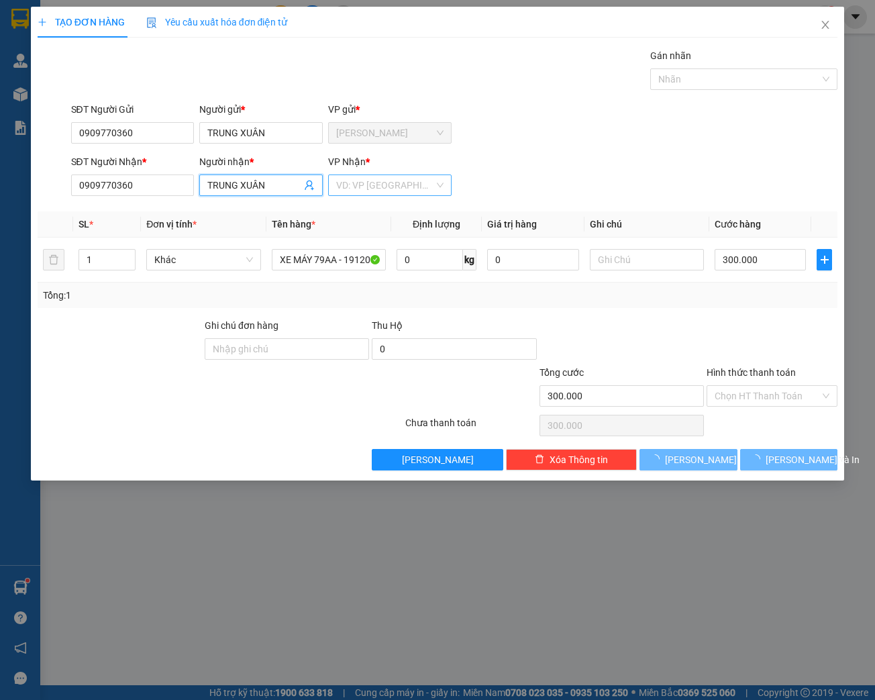
type input "TRUNG XUÂN"
click at [387, 185] on input "search" at bounding box center [385, 185] width 98 height 20
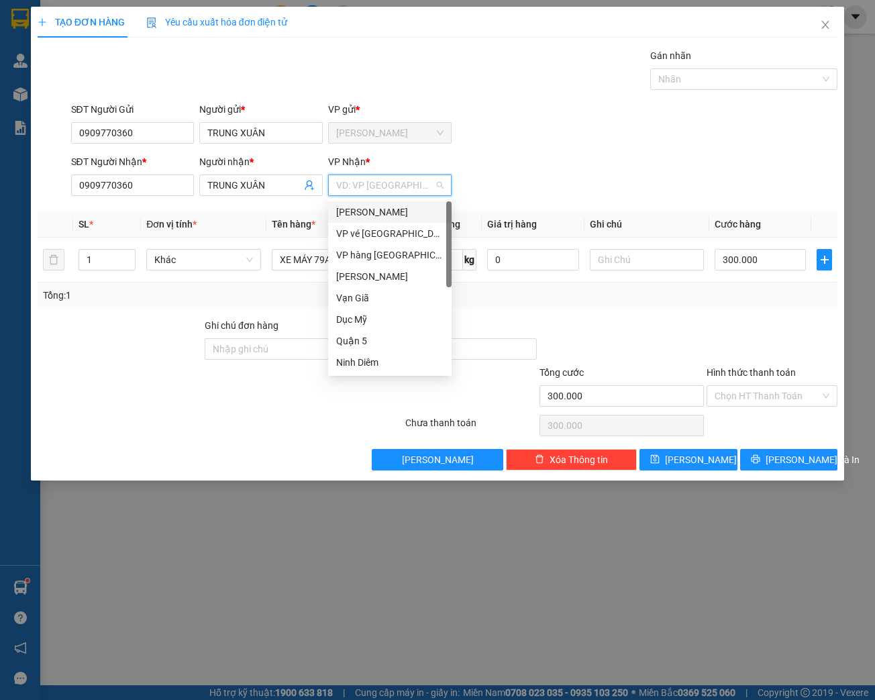
click at [401, 219] on div "[PERSON_NAME]" at bounding box center [389, 211] width 123 height 21
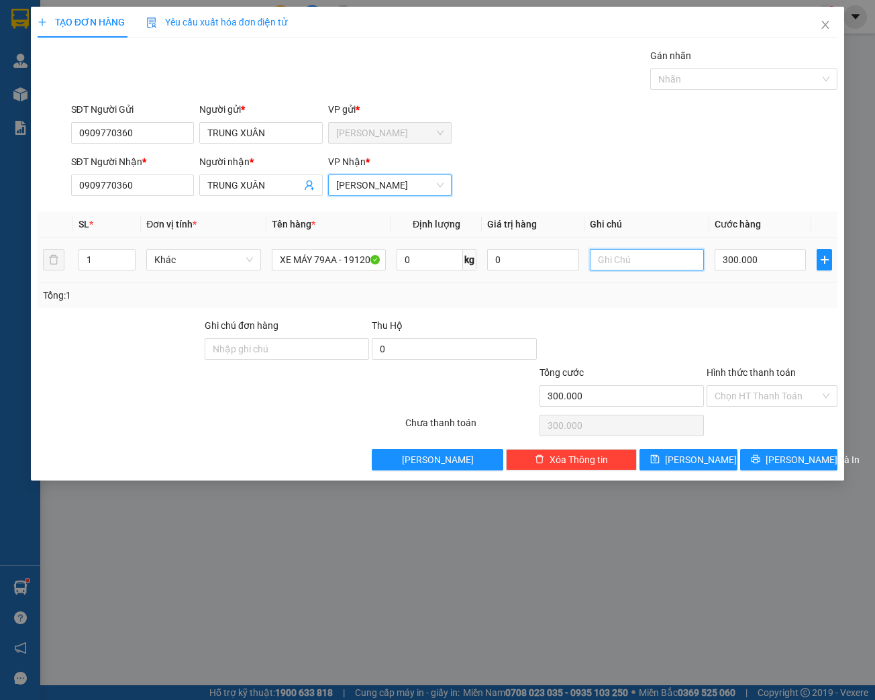
click at [623, 266] on input "text" at bounding box center [647, 259] width 114 height 21
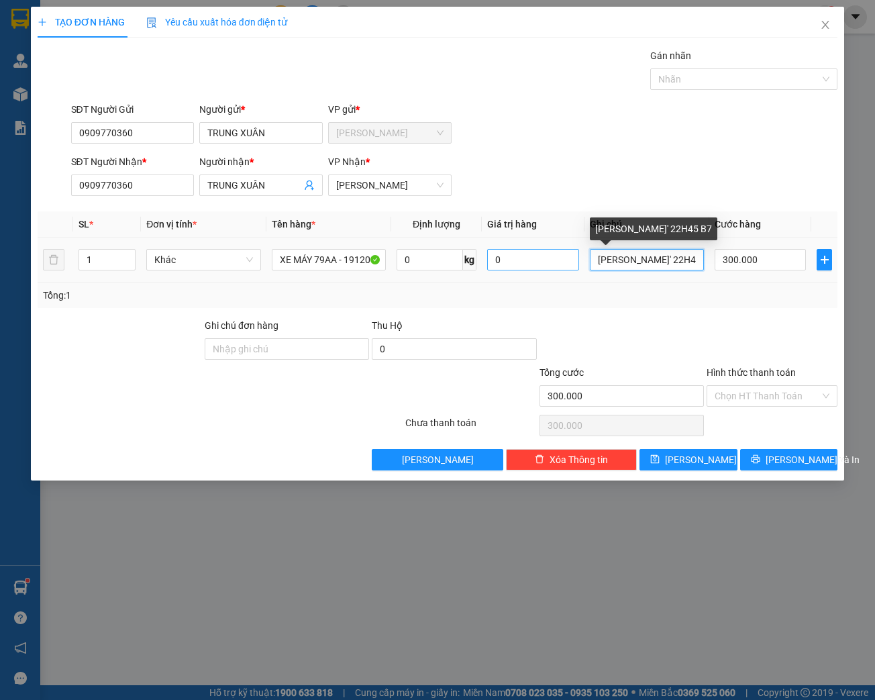
drag, startPoint x: 682, startPoint y: 260, endPoint x: 532, endPoint y: 260, distance: 149.6
click at [532, 260] on tr "1 Khác XE MÁY 79AA - 19120 0 kg 0 THEO K' 22H45 B7 300.000" at bounding box center [438, 260] width 801 height 45
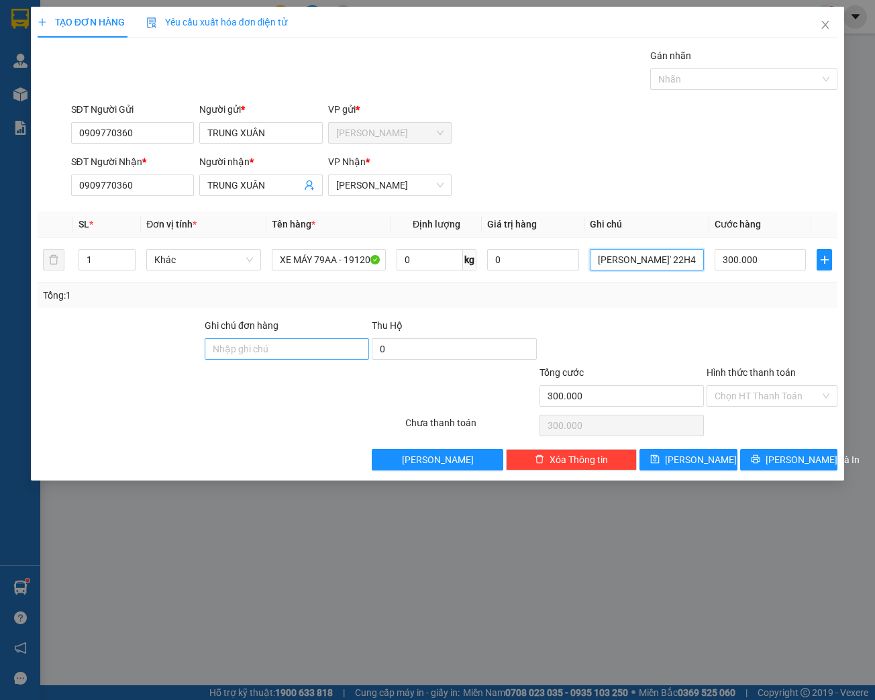
type input "[PERSON_NAME]' 22H45 B7"
click at [271, 353] on input "Ghi chú đơn hàng" at bounding box center [287, 348] width 164 height 21
paste input "[PERSON_NAME]' 22H45 B7"
type input "[PERSON_NAME]' 22H45 B7"
click at [586, 332] on div at bounding box center [621, 341] width 167 height 47
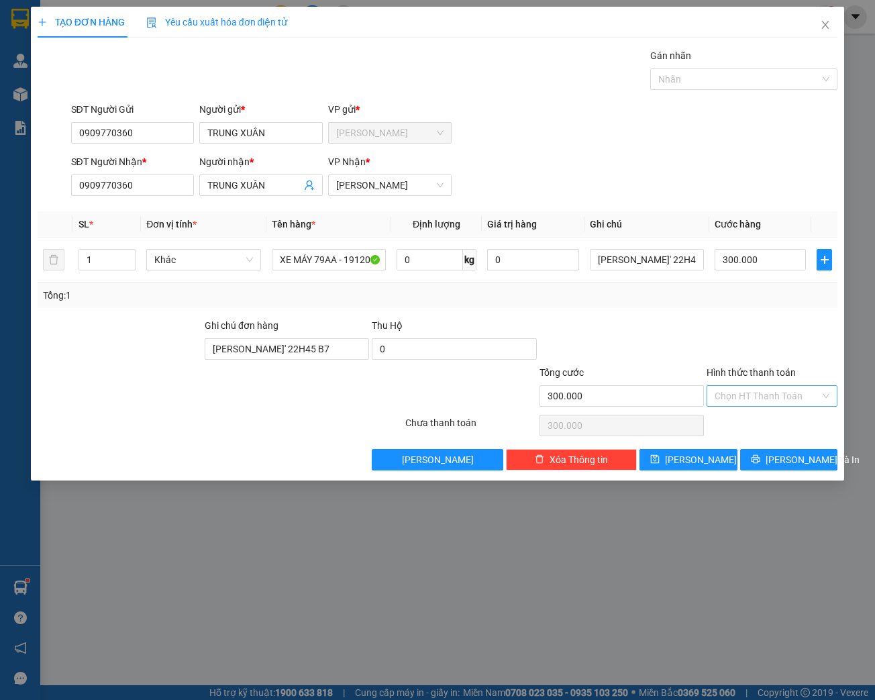
click at [778, 401] on input "Hình thức thanh toán" at bounding box center [767, 396] width 105 height 20
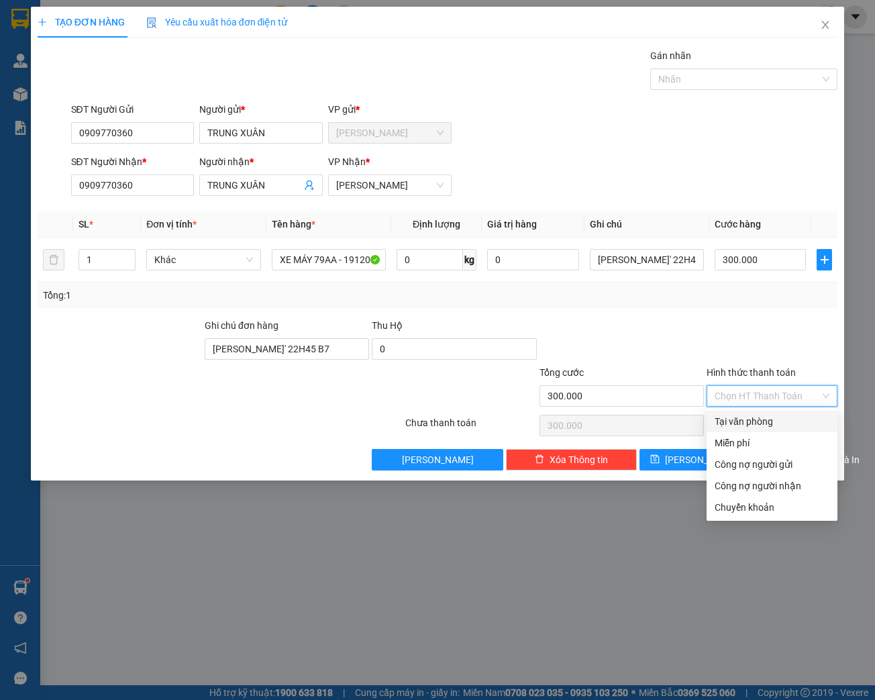
click at [772, 419] on div "Tại văn phòng" at bounding box center [772, 421] width 115 height 15
type input "0"
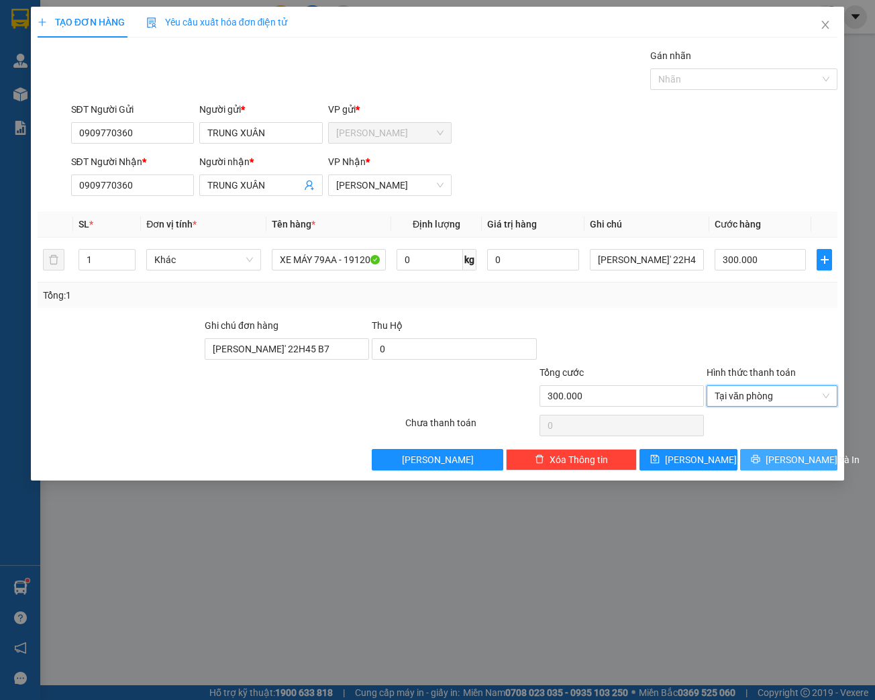
click at [801, 456] on span "[PERSON_NAME] và In" at bounding box center [813, 459] width 94 height 15
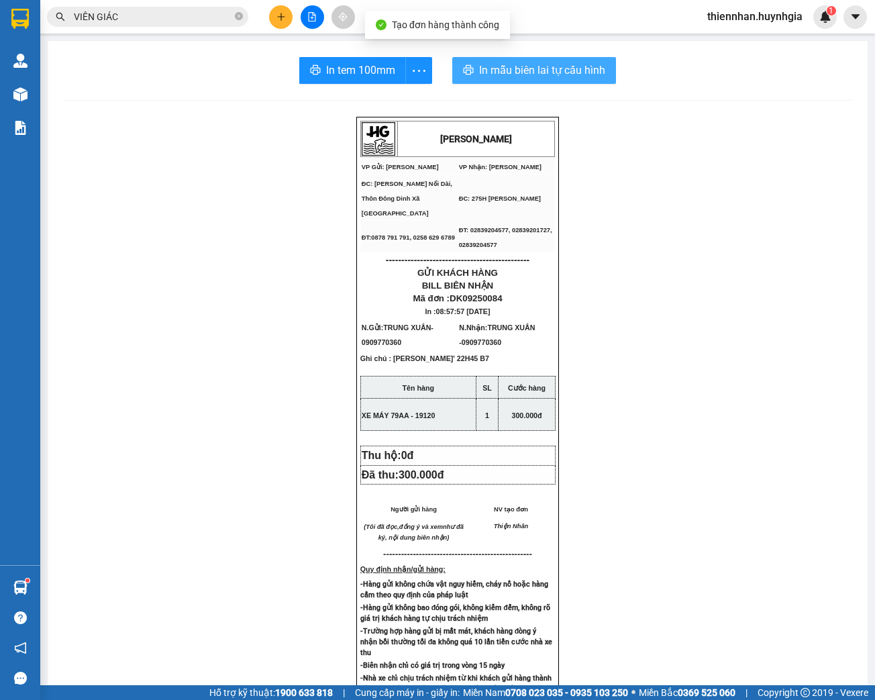
click at [582, 74] on span "In mẫu biên lai tự cấu hình" at bounding box center [542, 70] width 126 height 17
click at [288, 22] on button at bounding box center [280, 16] width 23 height 23
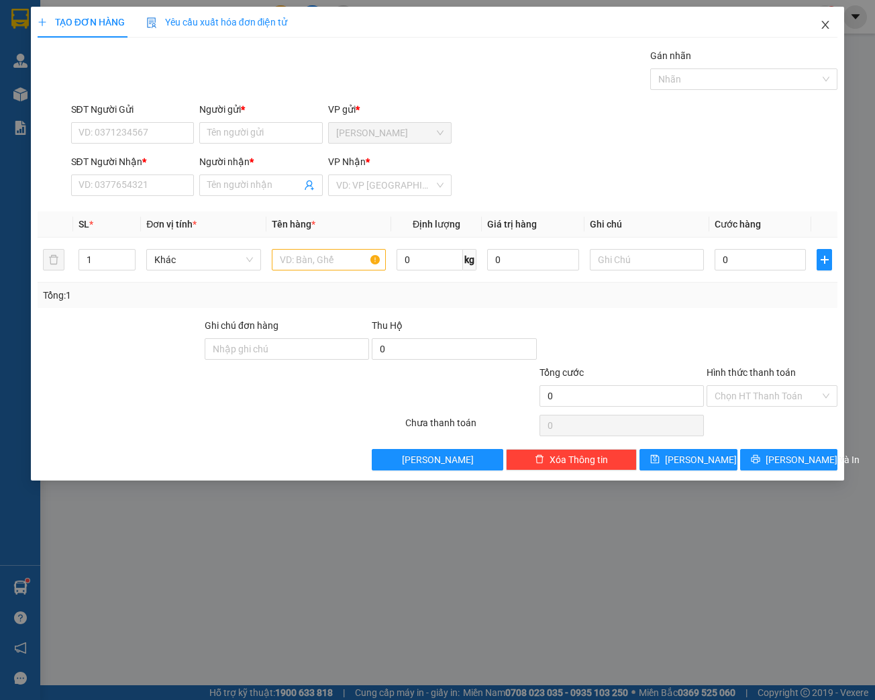
click at [823, 25] on icon "close" at bounding box center [825, 24] width 11 height 11
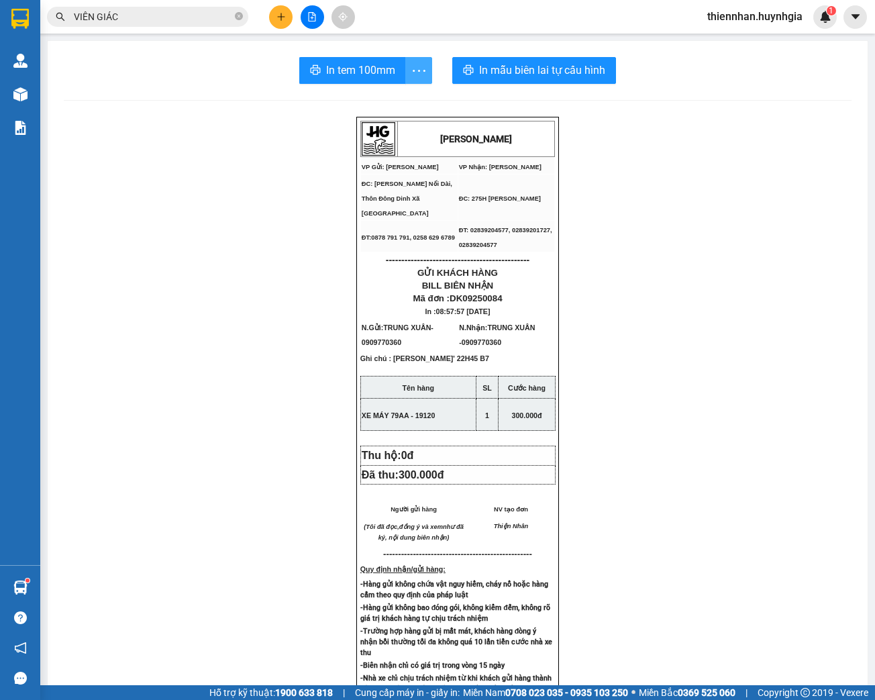
click at [418, 79] on button "button" at bounding box center [418, 70] width 27 height 27
click at [405, 111] on ul "In tem 100mm theo số lượng (1)" at bounding box center [353, 100] width 150 height 27
click at [405, 102] on div "In tem 100mm theo số lượng (1)" at bounding box center [353, 100] width 134 height 15
